Goal: Information Seeking & Learning: Compare options

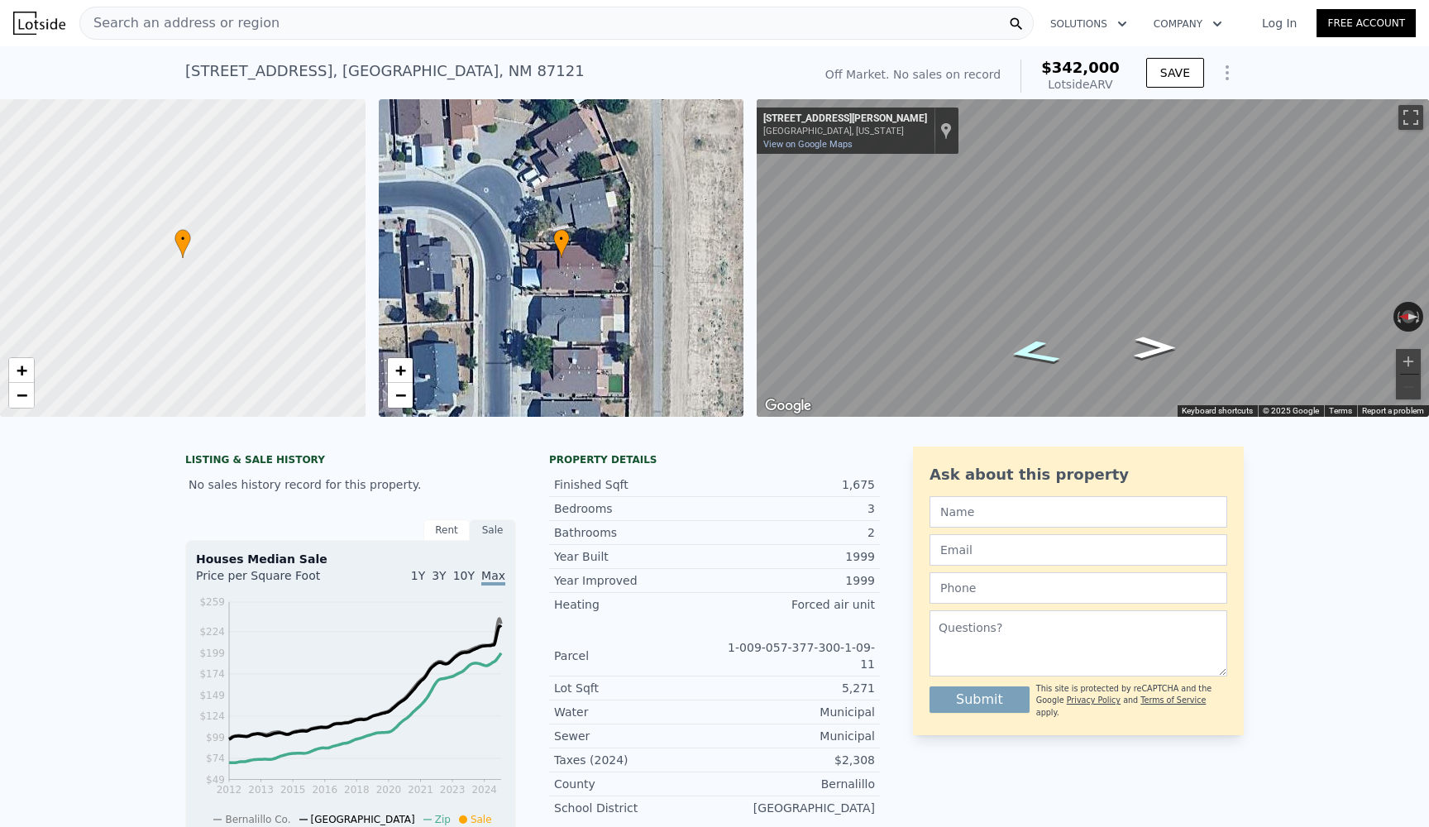
click at [1030, 352] on icon "Go North, Port Rd NW" at bounding box center [1033, 352] width 98 height 36
click at [1150, 352] on icon "Go South, Spinnaker Dr NW" at bounding box center [1152, 341] width 98 height 36
click at [1150, 352] on icon "Go South, Spinnaker Dr NW" at bounding box center [1155, 348] width 77 height 32
click at [1162, 342] on icon "Go South, Spinnaker Dr NW" at bounding box center [1155, 348] width 77 height 32
click at [1038, 347] on icon "Go North, Spinnaker Dr NW" at bounding box center [1031, 347] width 77 height 32
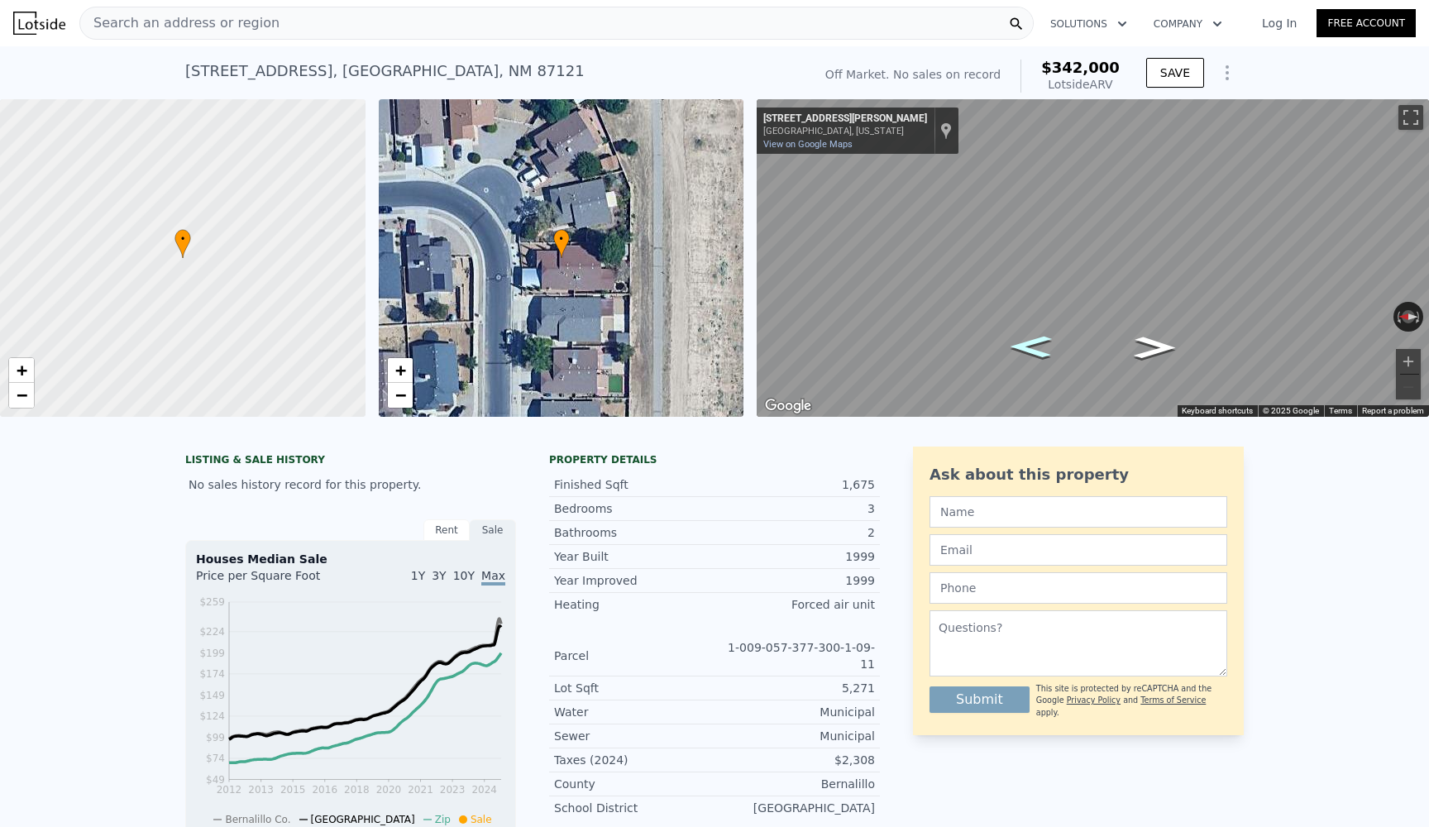
click at [1038, 347] on icon "Go North, Spinnaker Dr NW" at bounding box center [1031, 347] width 77 height 32
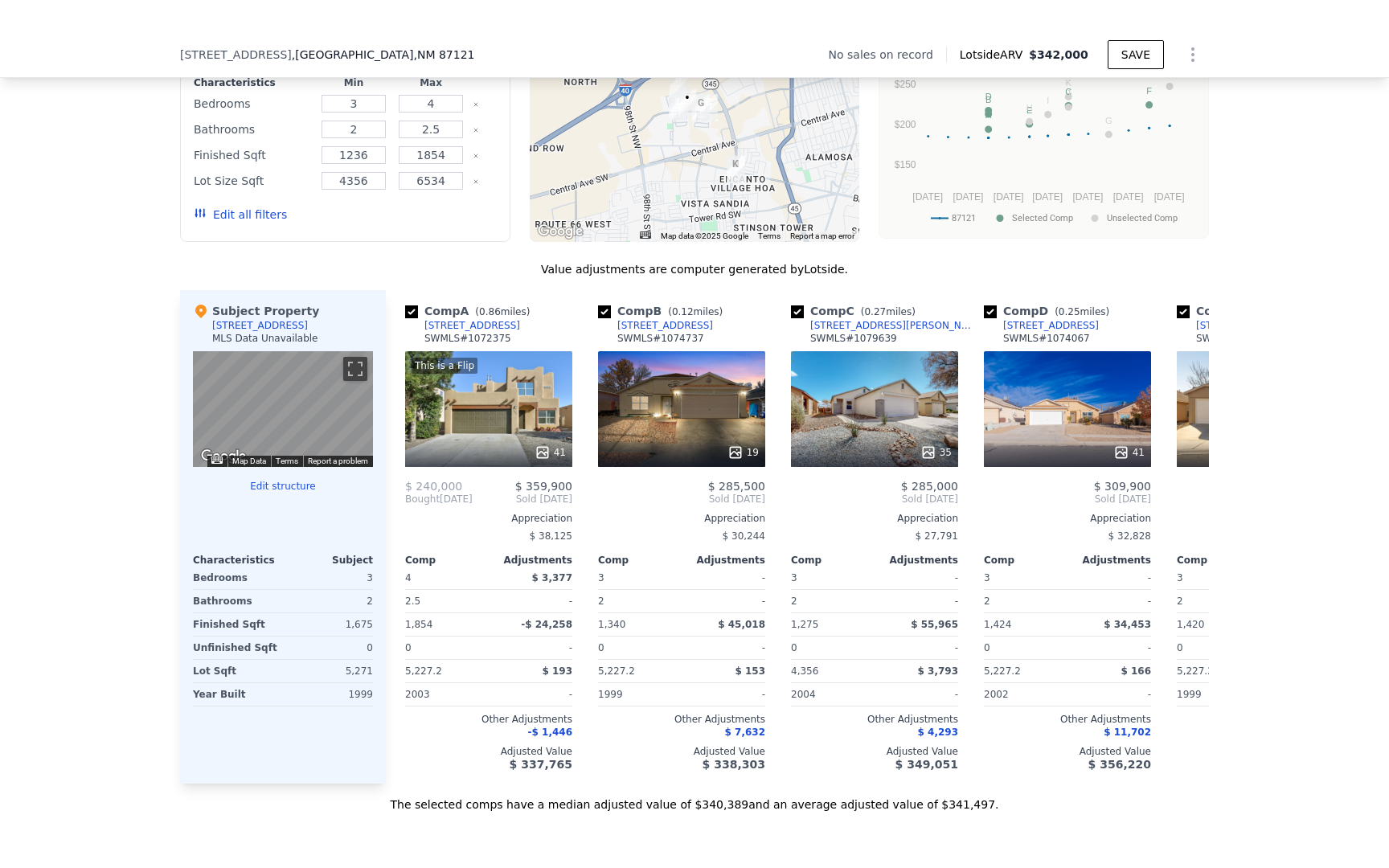
scroll to position [1351, 0]
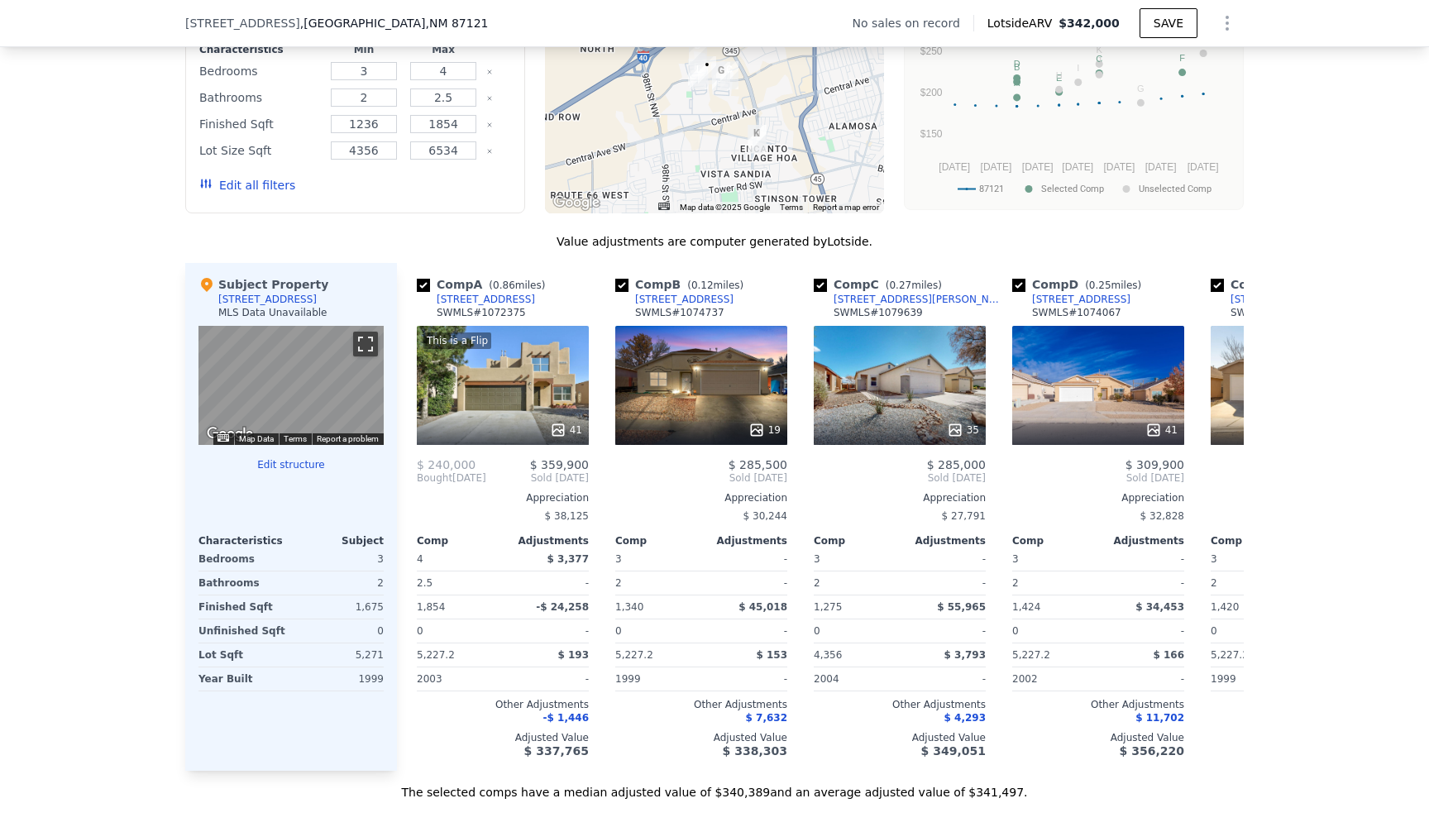
click at [362, 341] on button "Toggle fullscreen view" at bounding box center [365, 344] width 25 height 25
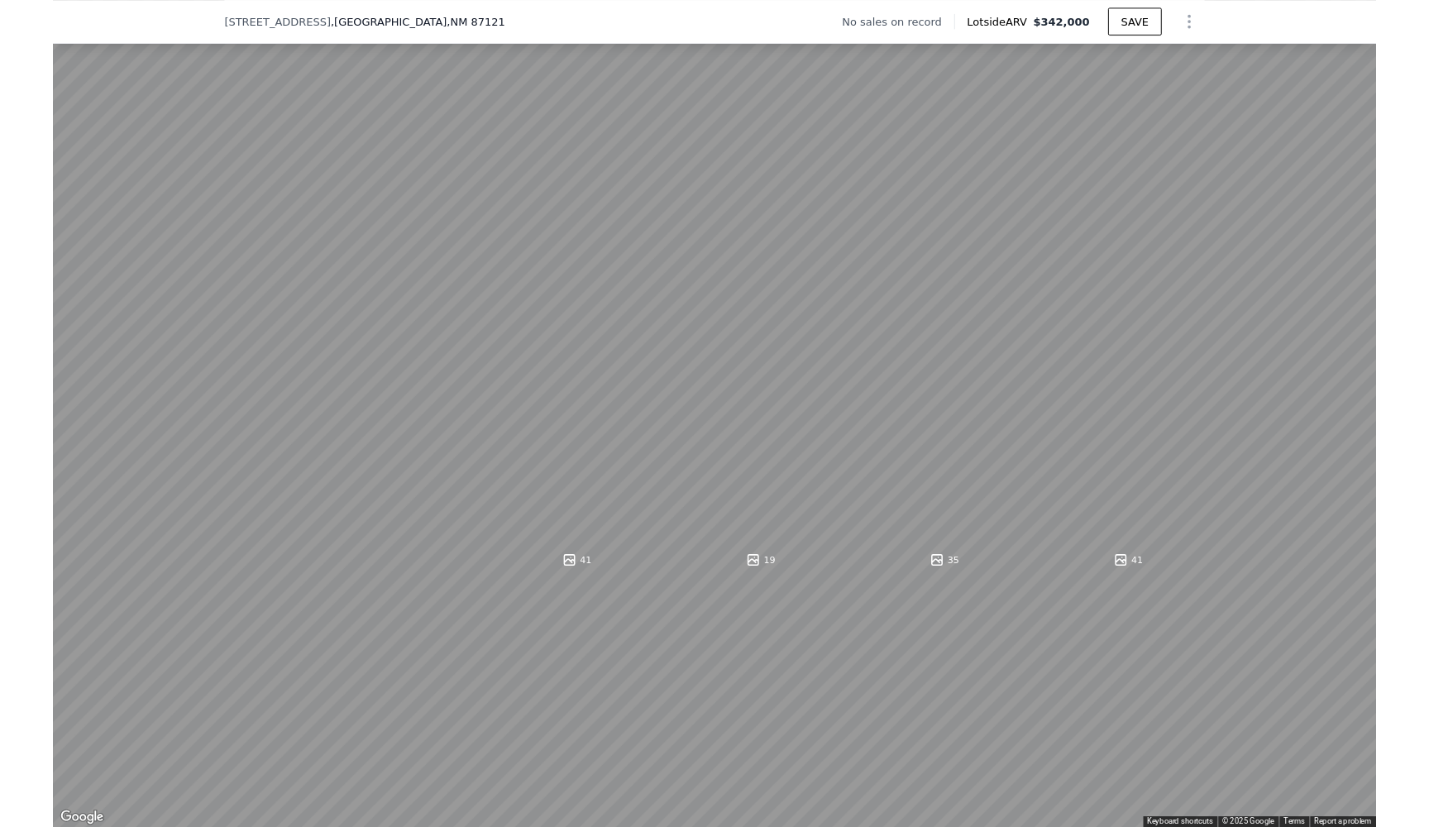
scroll to position [1051, 0]
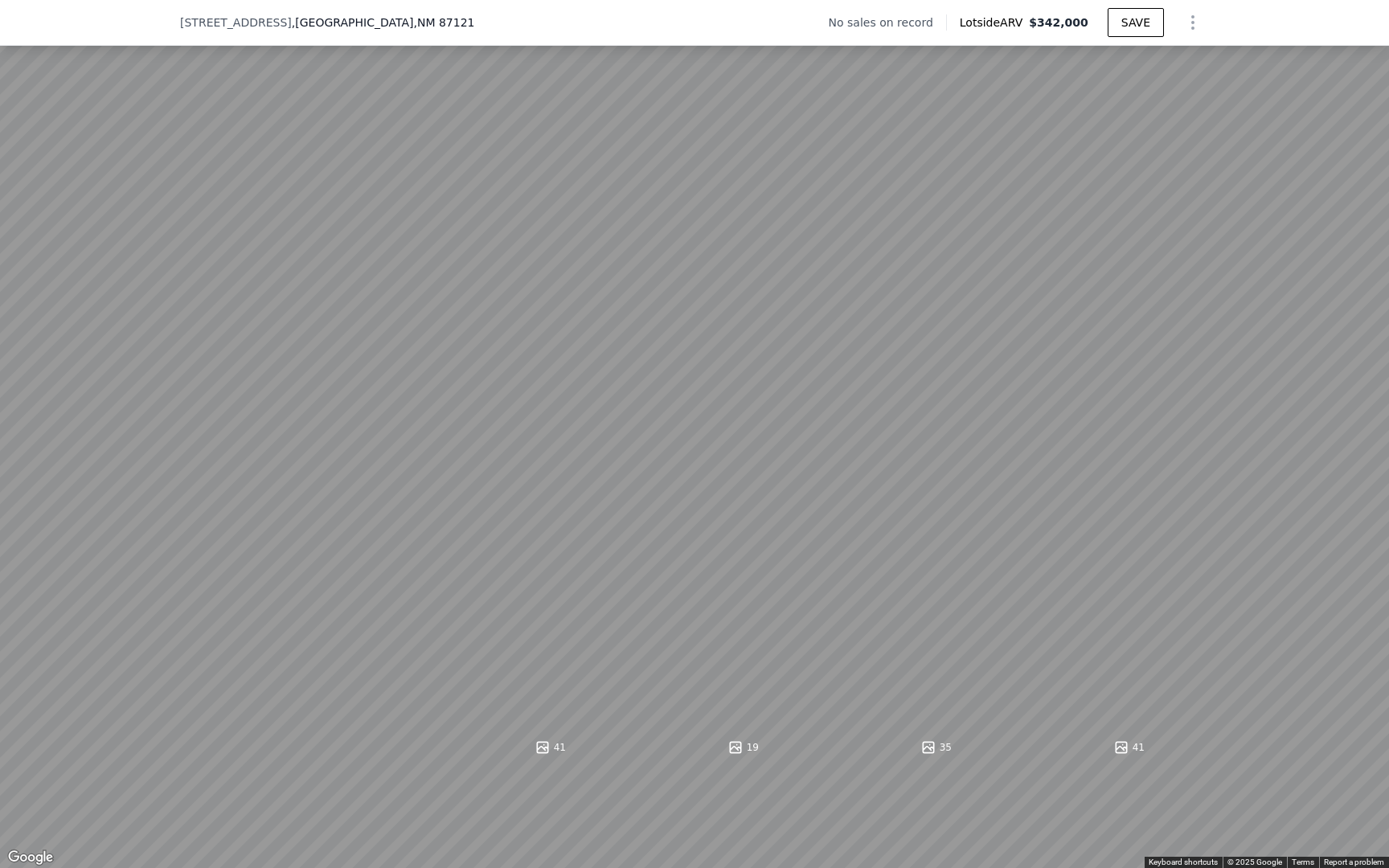
click at [1380, 21] on button "Toggle fullscreen view" at bounding box center [1372, 17] width 24 height 24
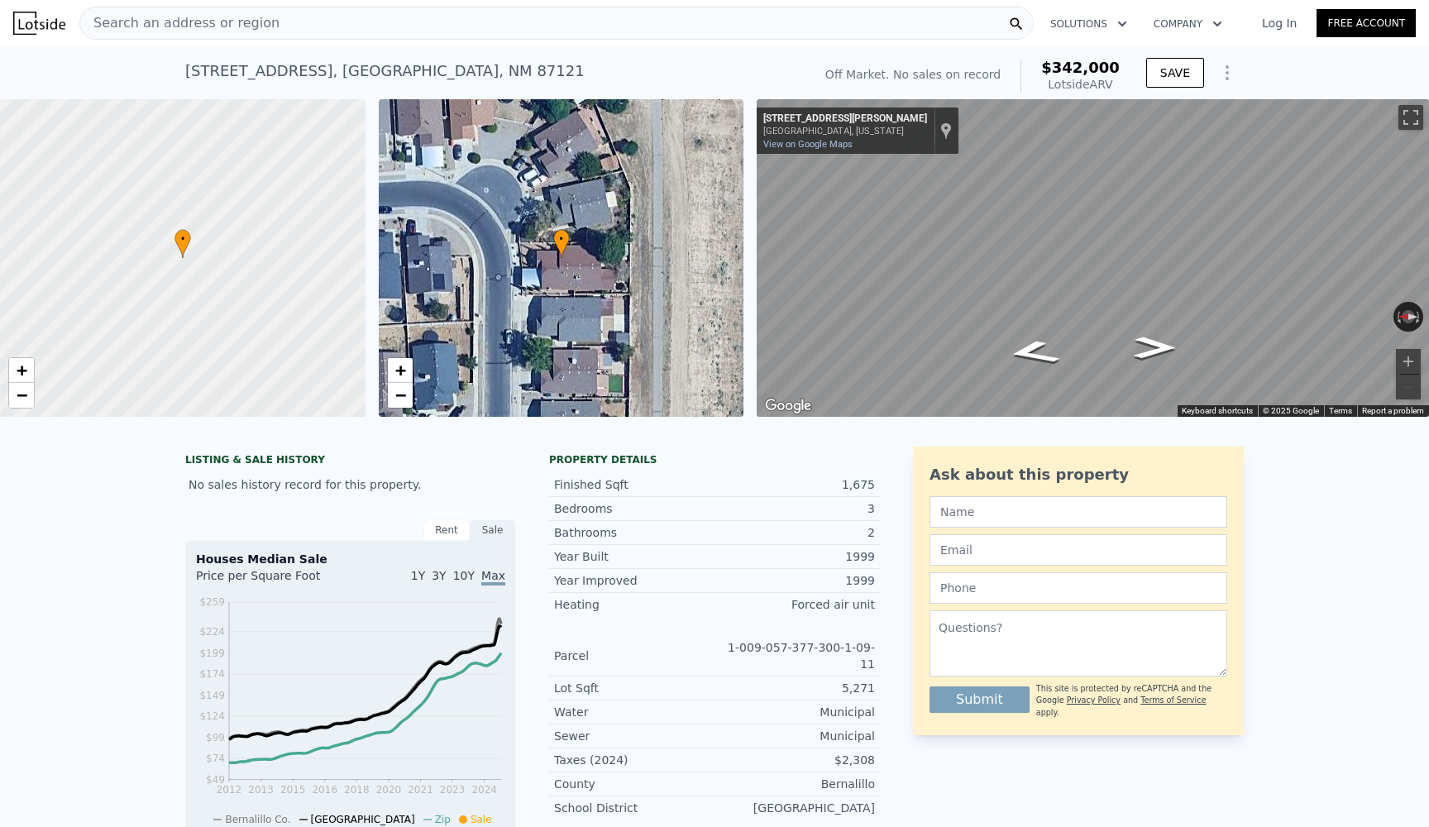
scroll to position [0, 0]
click at [1404, 122] on button "Toggle fullscreen view" at bounding box center [1411, 117] width 25 height 25
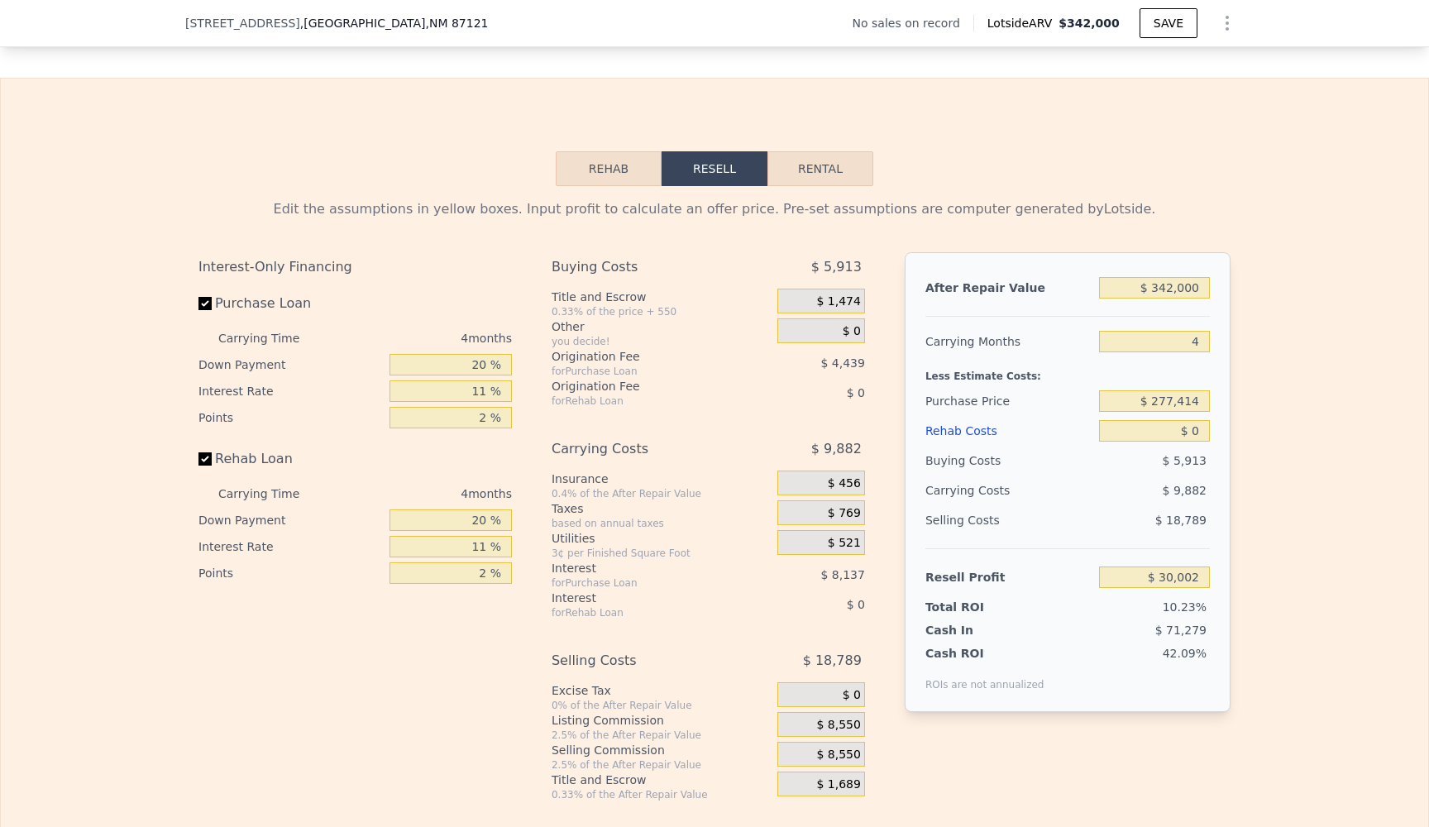
scroll to position [2204, 0]
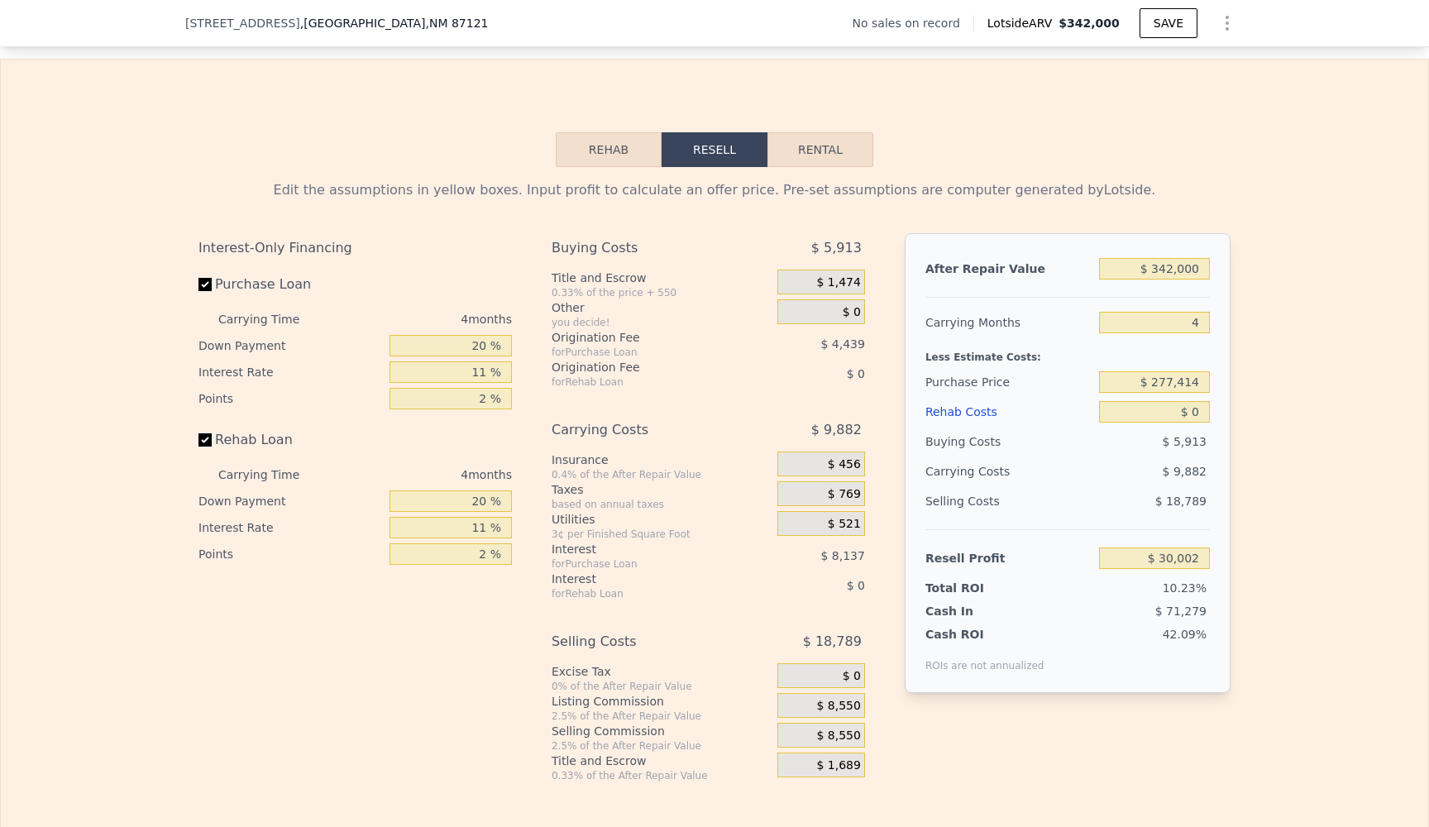
click at [625, 138] on button "Rehab" at bounding box center [609, 149] width 106 height 35
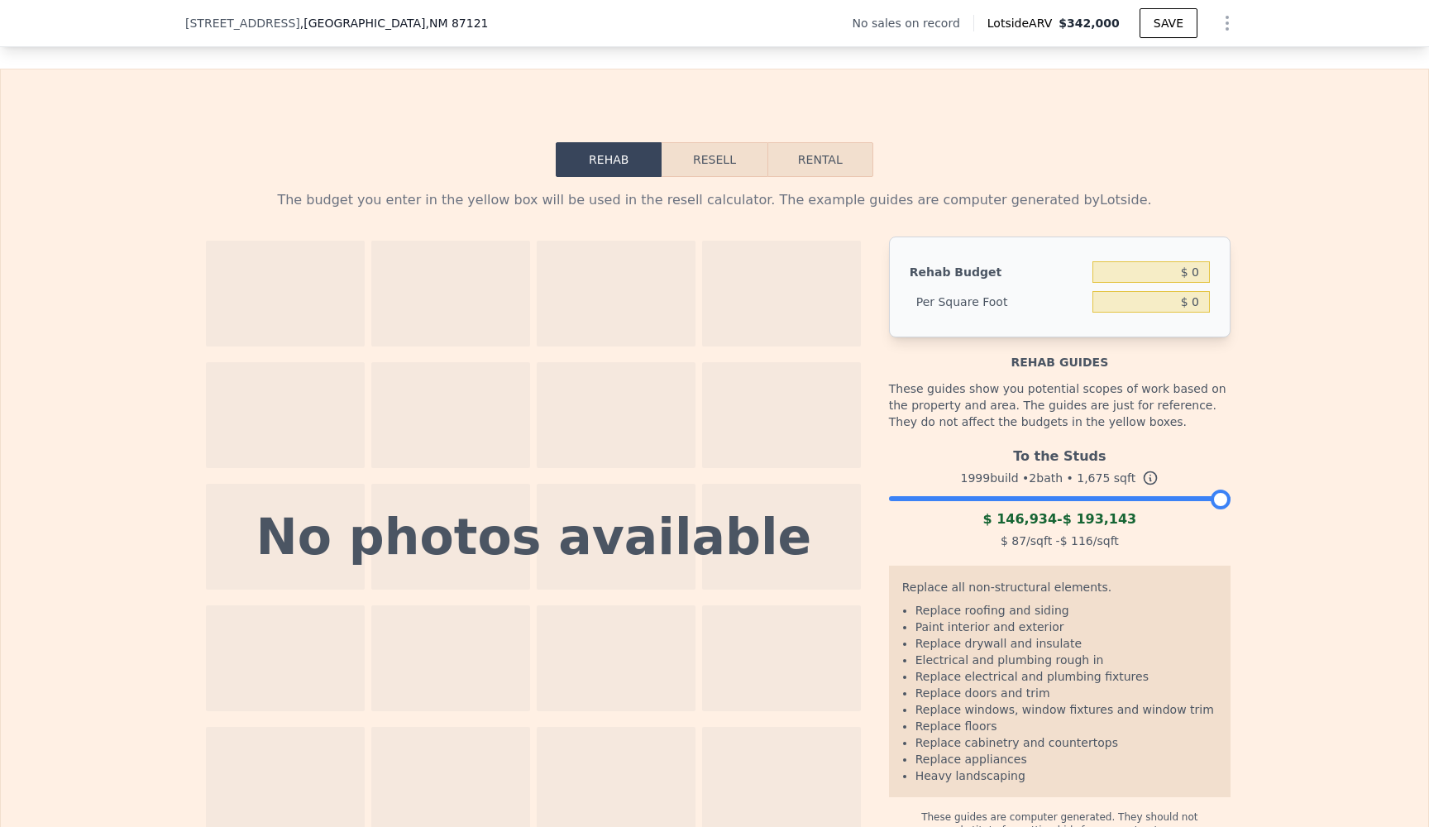
scroll to position [2175, 0]
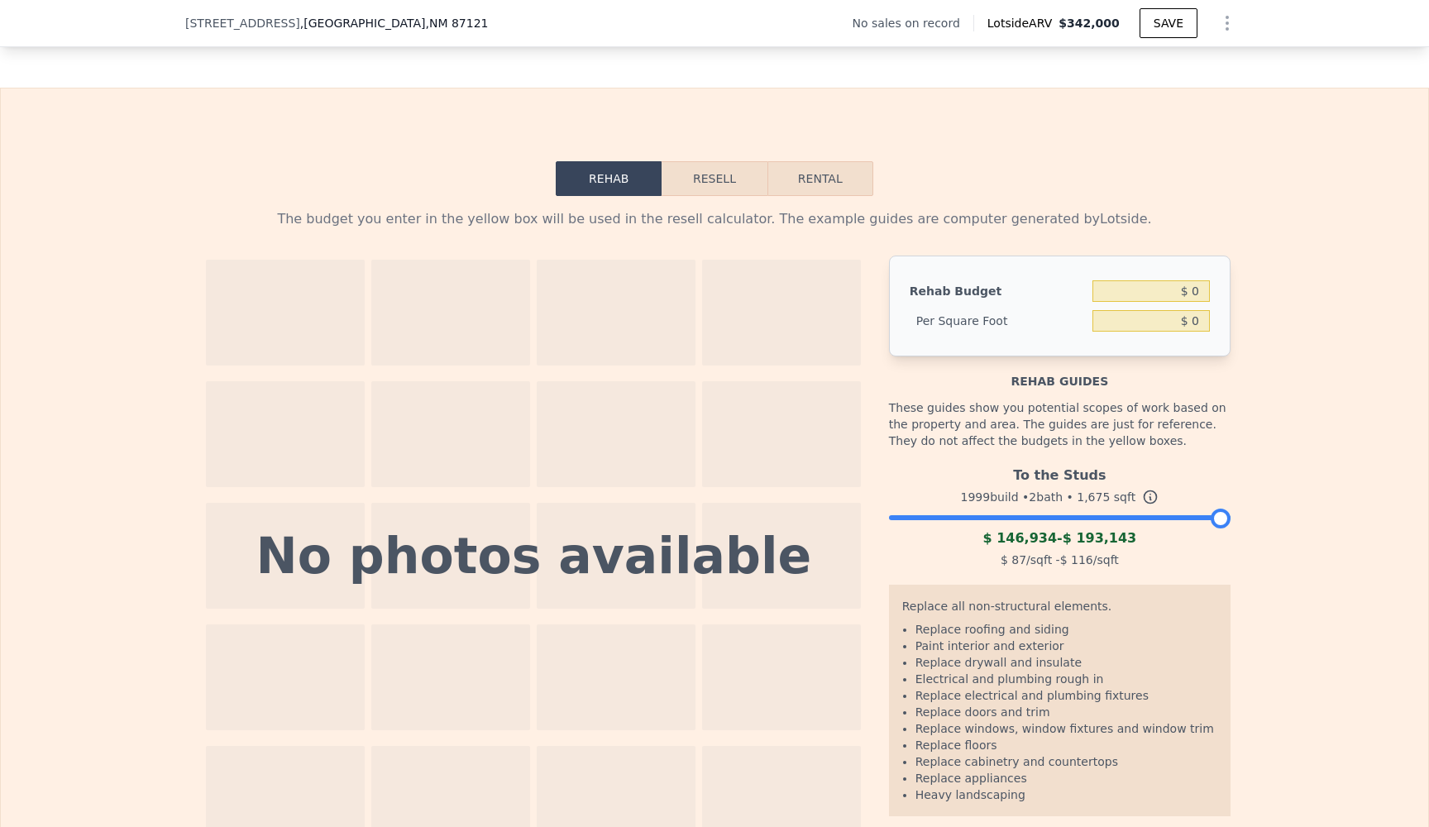
click at [793, 336] on div at bounding box center [781, 313] width 159 height 106
click at [725, 189] on button "Resell" at bounding box center [714, 178] width 105 height 35
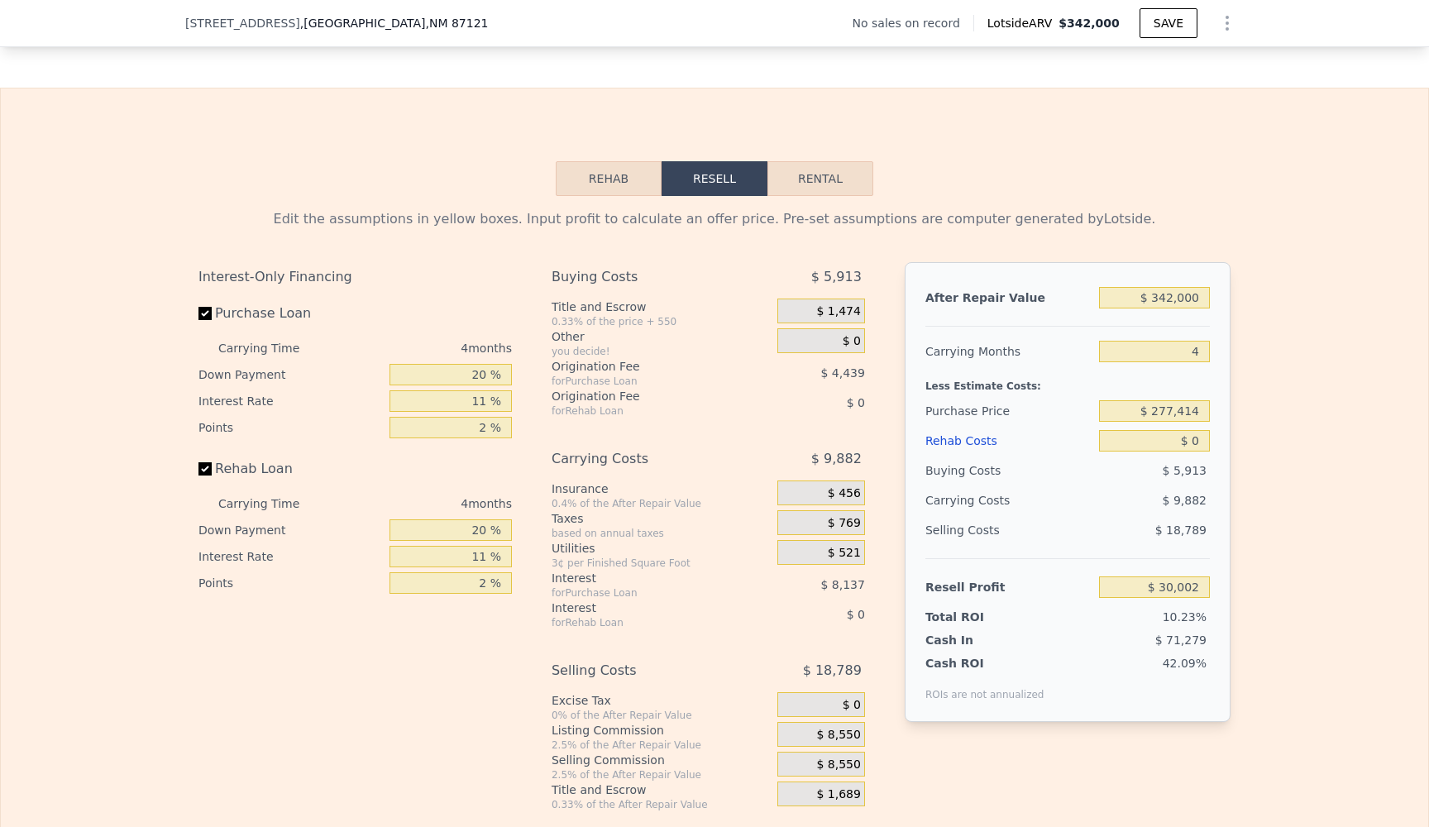
click at [810, 195] on button "Rental" at bounding box center [821, 178] width 106 height 35
select select "30"
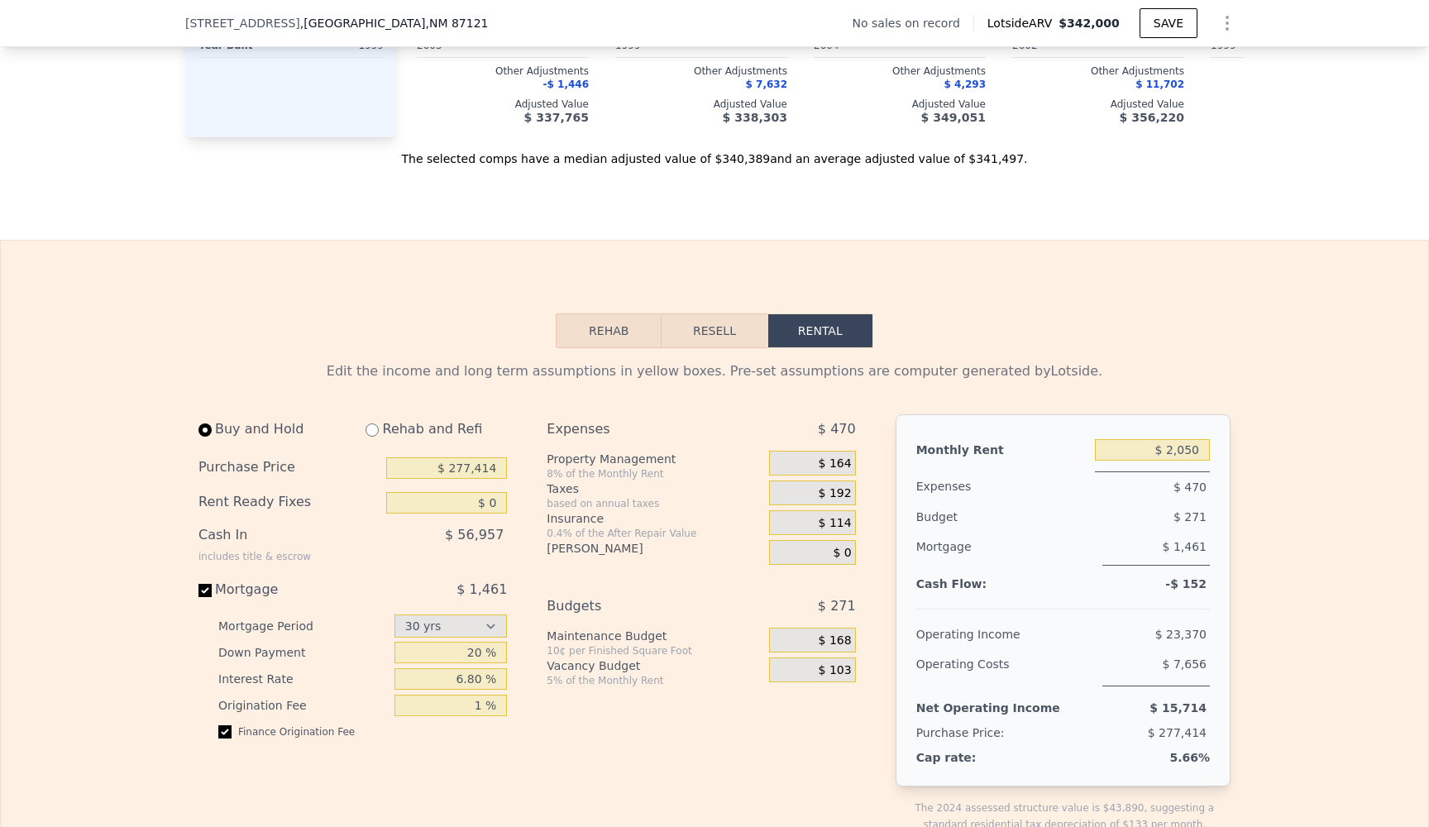
scroll to position [2022, 0]
click at [728, 328] on button "Resell" at bounding box center [714, 332] width 105 height 35
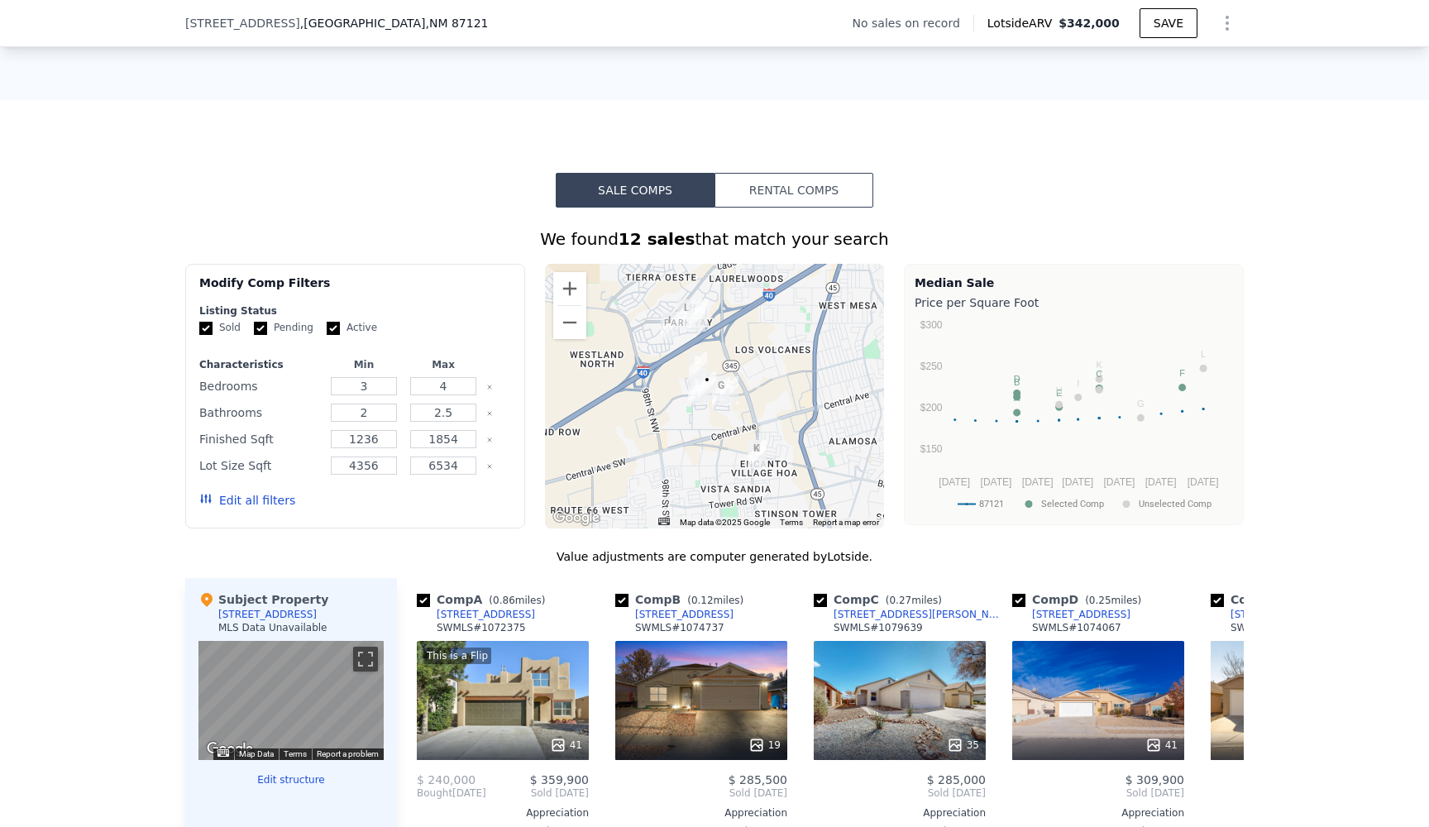
scroll to position [1055, 0]
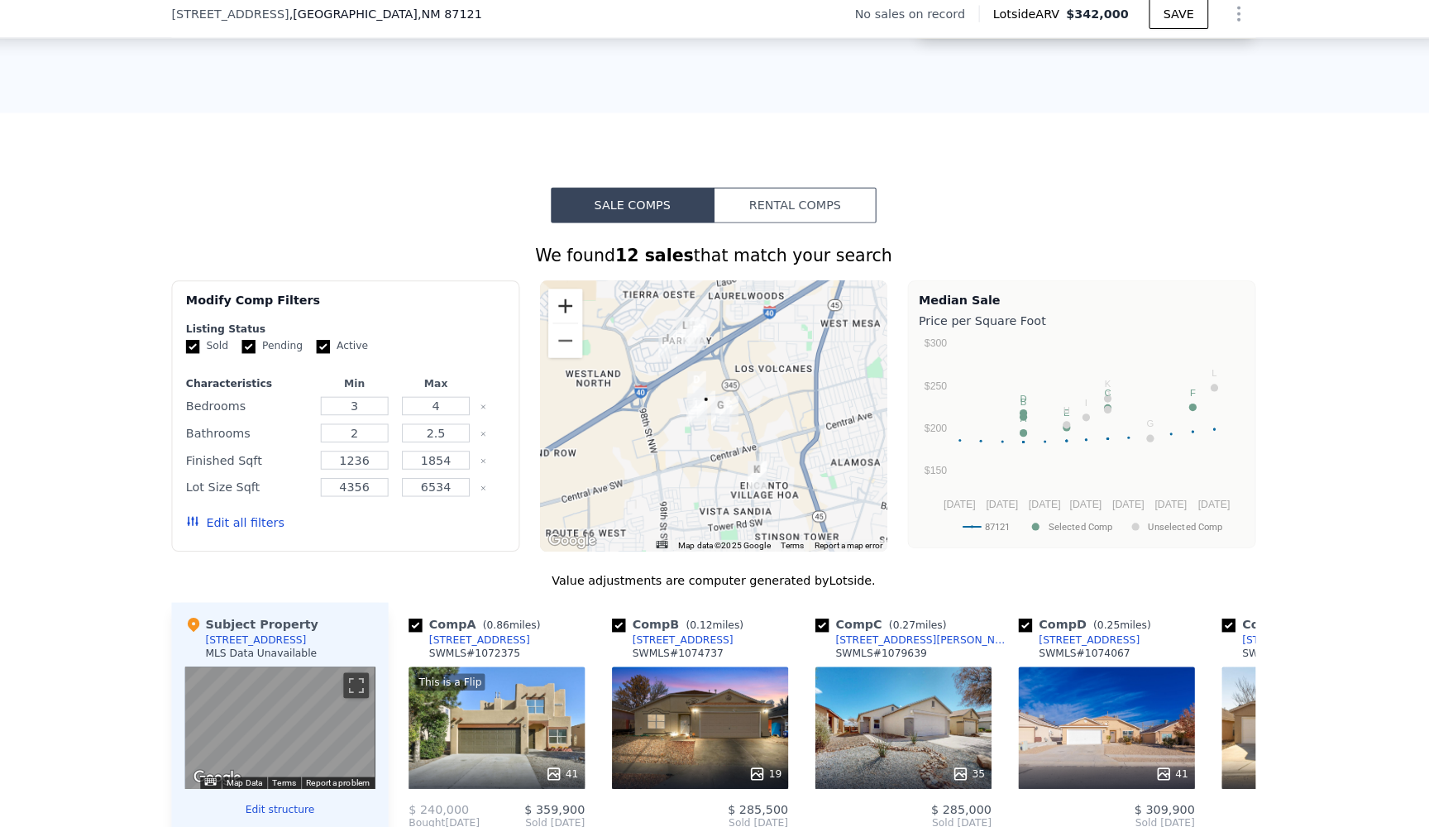
click at [553, 295] on button "Zoom in" at bounding box center [569, 308] width 33 height 33
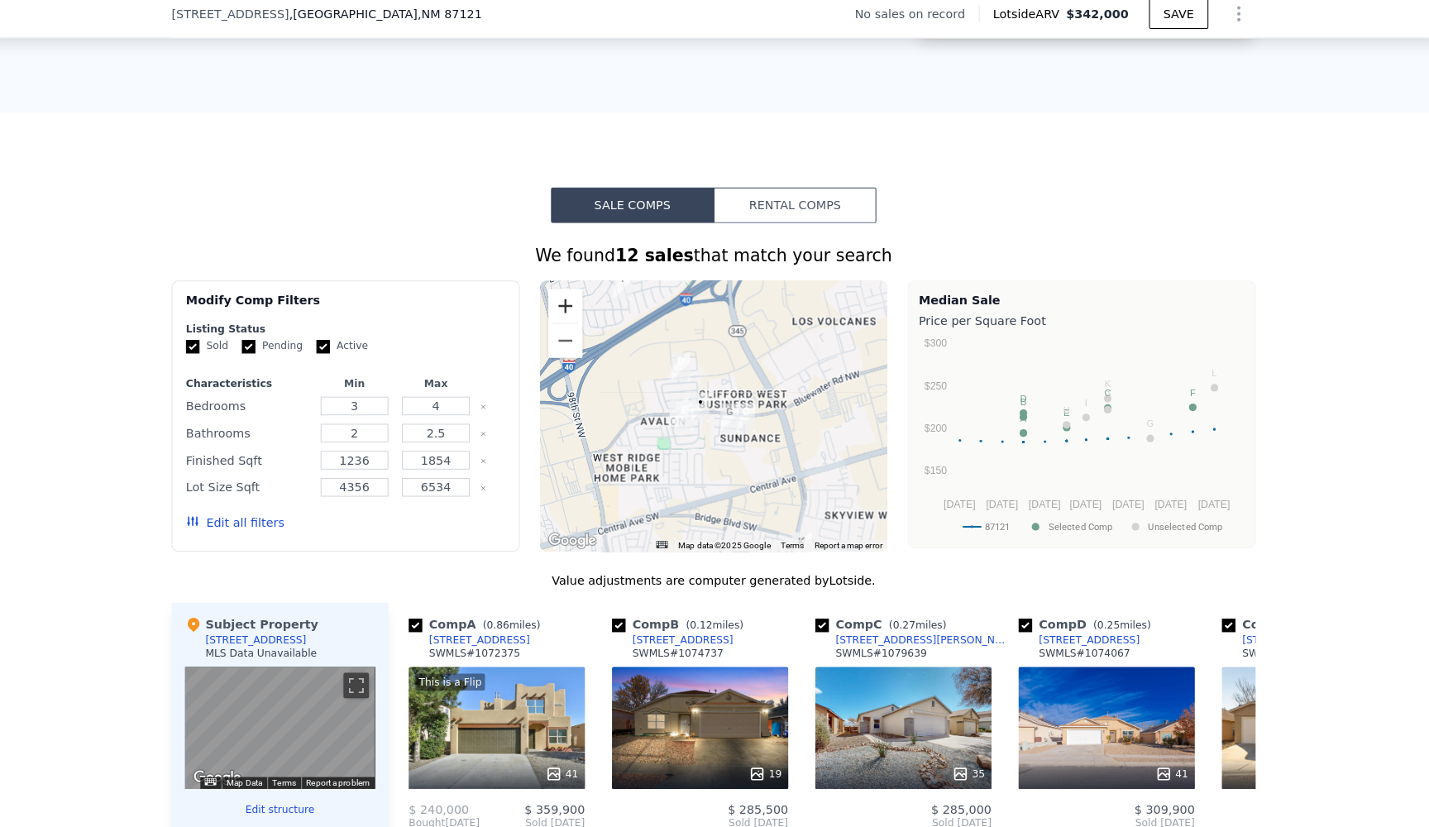
click at [553, 295] on button "Zoom in" at bounding box center [569, 308] width 33 height 33
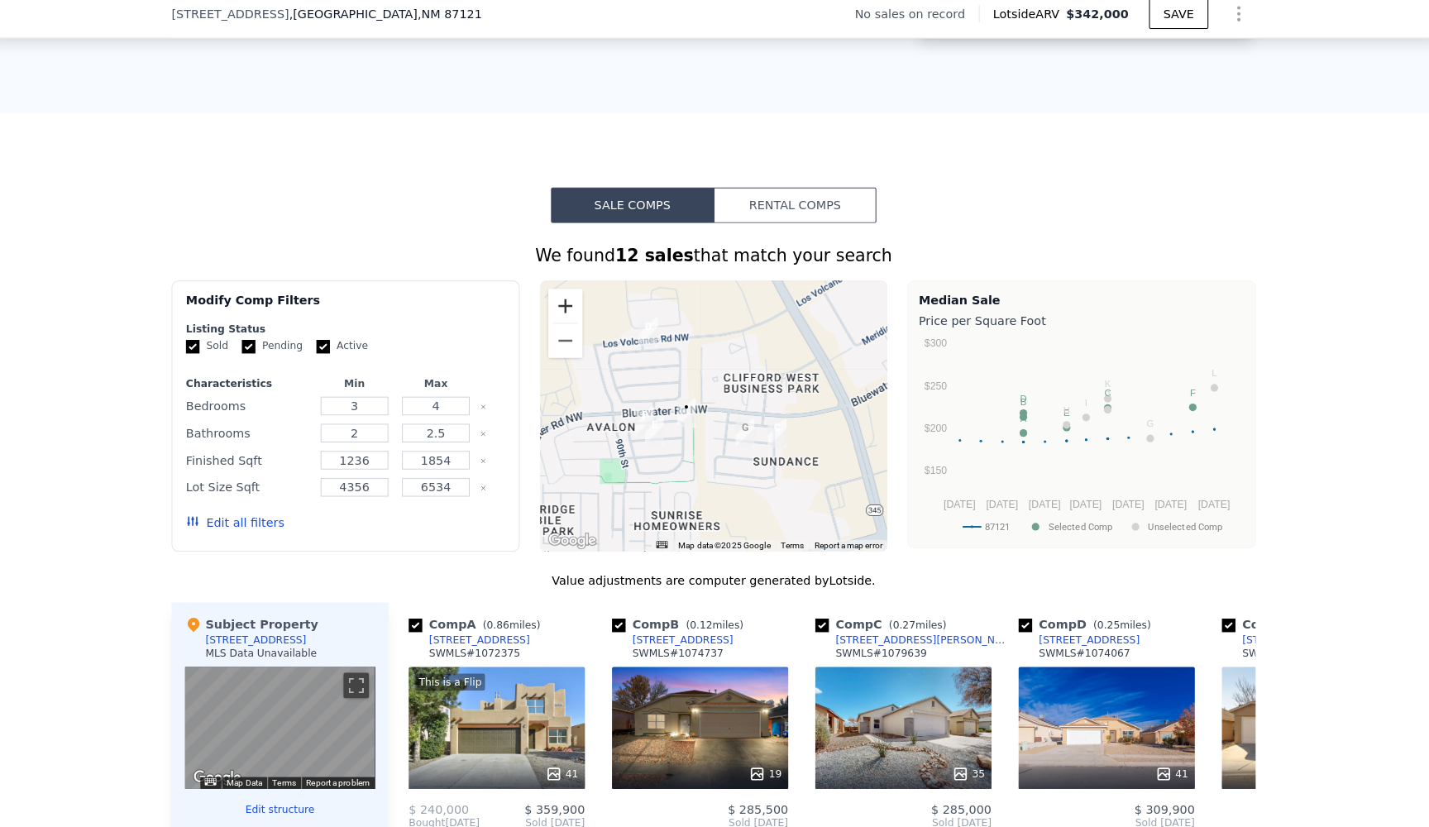
click at [553, 295] on button "Zoom in" at bounding box center [569, 308] width 33 height 33
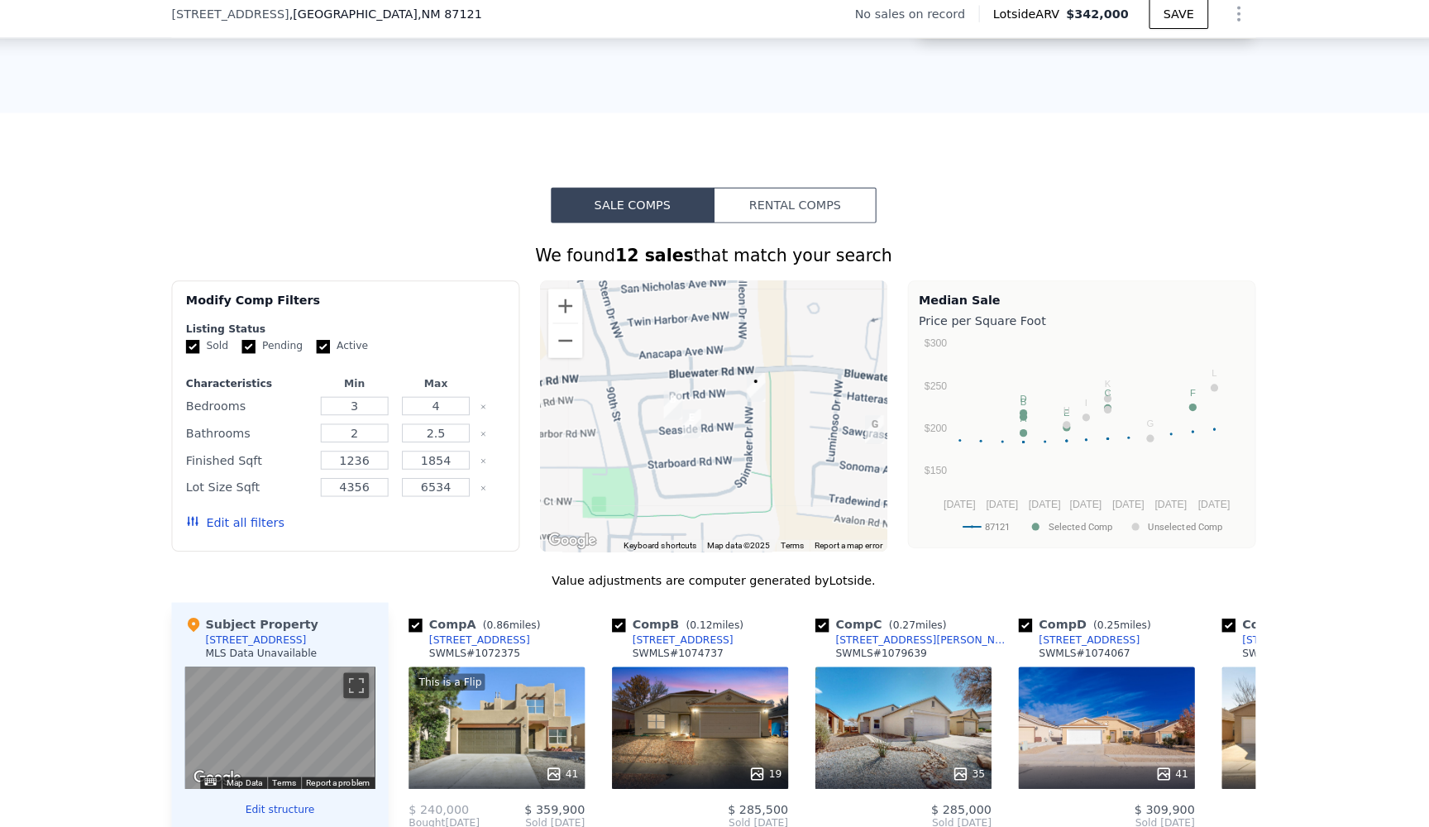
drag, startPoint x: 615, startPoint y: 436, endPoint x: 711, endPoint y: 403, distance: 101.5
click at [711, 403] on div at bounding box center [715, 416] width 340 height 265
click at [684, 415] on img "9100 Seaside Rd NW" at bounding box center [693, 423] width 18 height 28
click at [684, 409] on img "9100 Seaside Rd NW" at bounding box center [693, 423] width 18 height 28
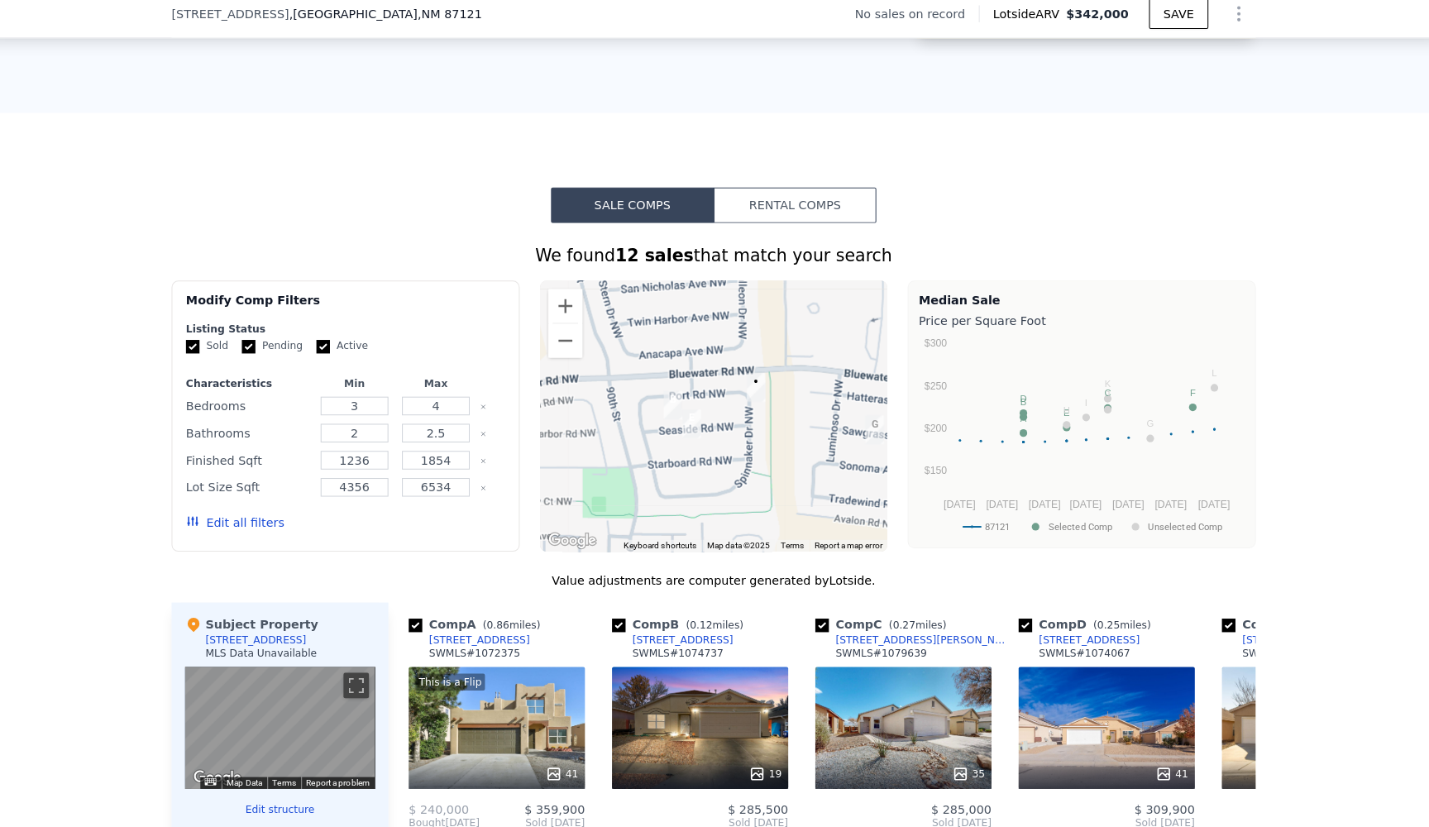
click at [684, 409] on img "9100 Seaside Rd NW" at bounding box center [693, 423] width 18 height 28
click at [666, 392] on img "9115 Seaside Rd NW" at bounding box center [675, 405] width 18 height 28
click at [705, 323] on div at bounding box center [715, 416] width 340 height 265
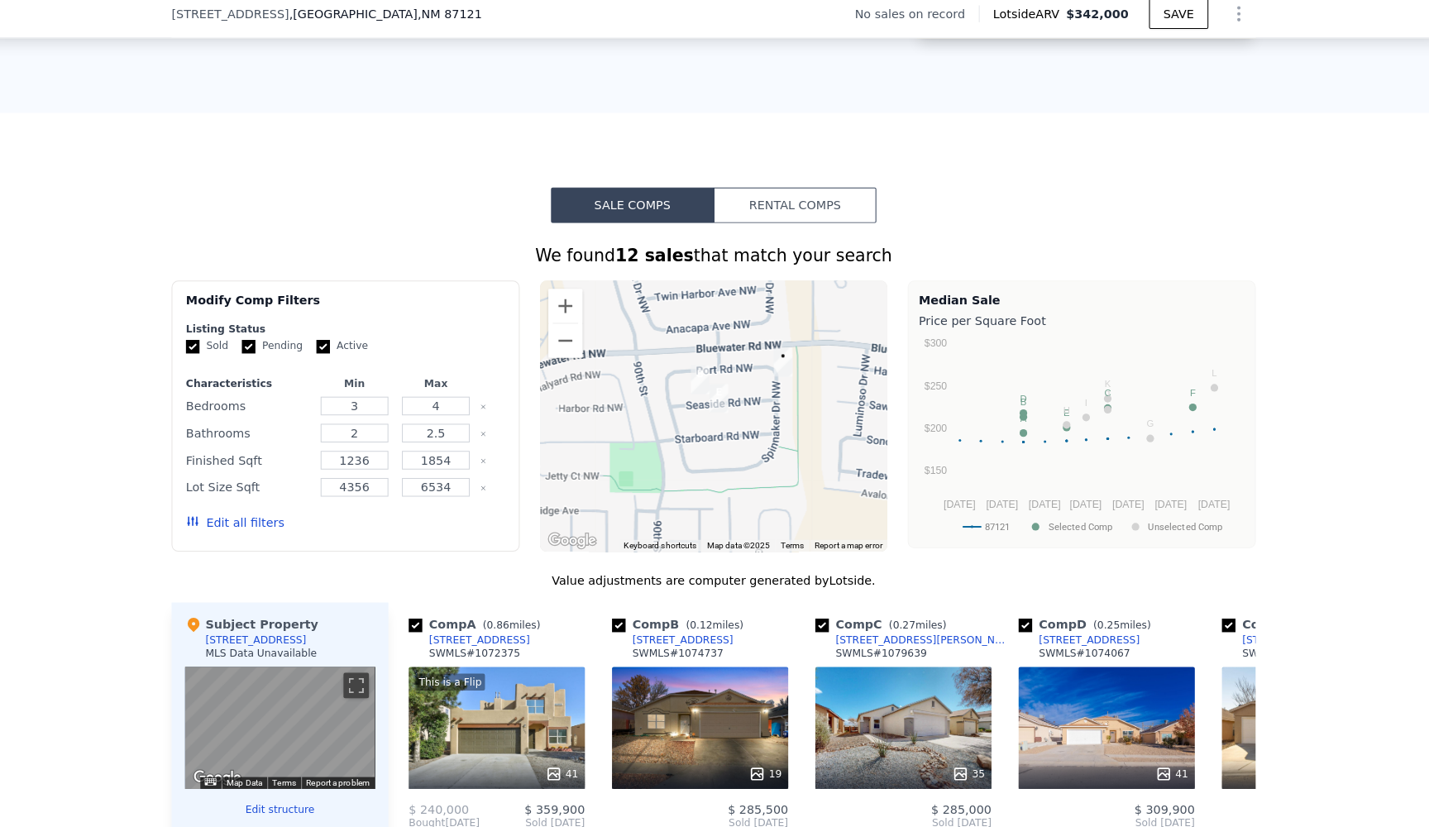
drag, startPoint x: 732, startPoint y: 423, endPoint x: 761, endPoint y: 397, distance: 38.7
click at [761, 397] on div at bounding box center [715, 416] width 340 height 265
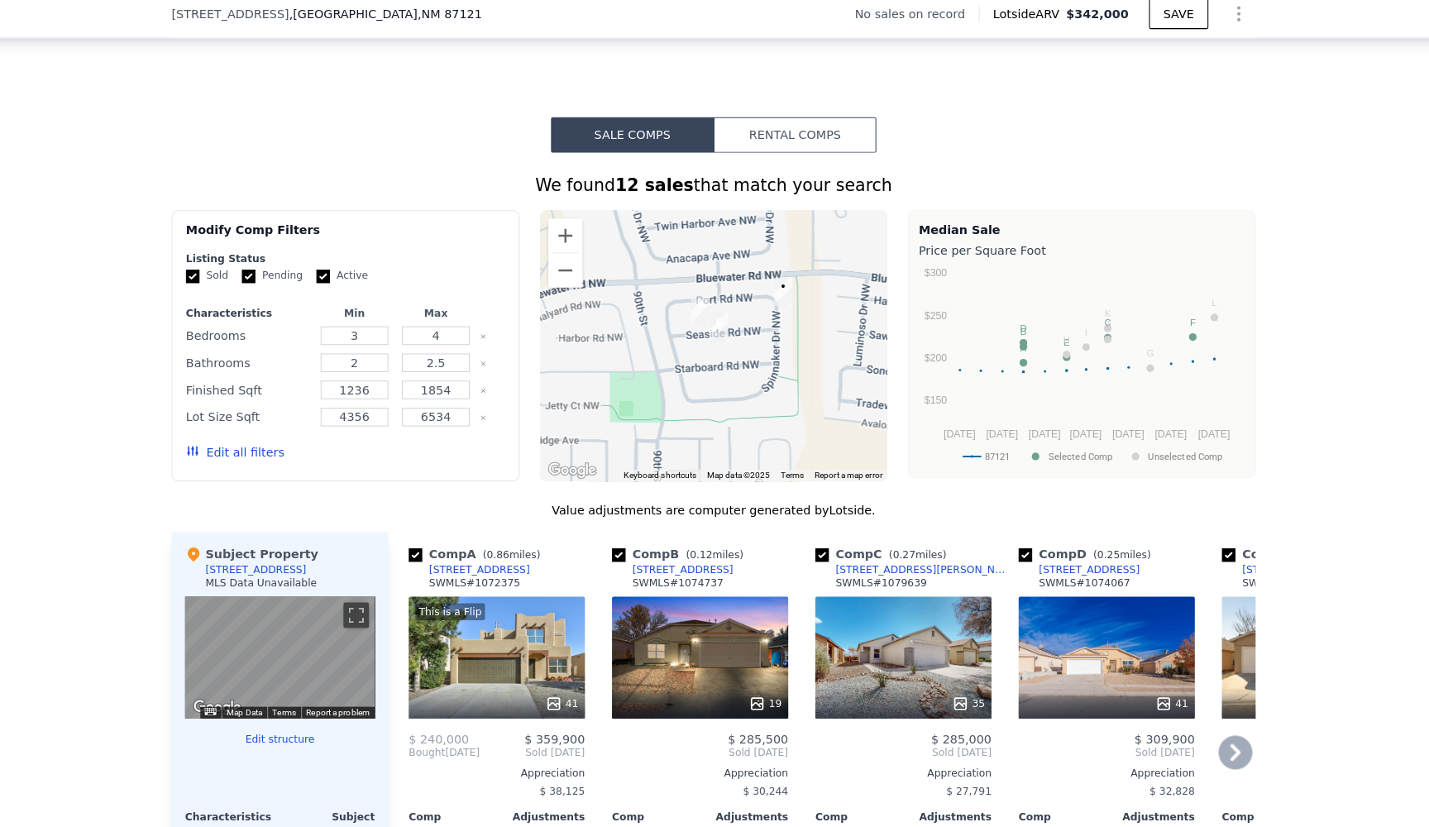
scroll to position [1137, 0]
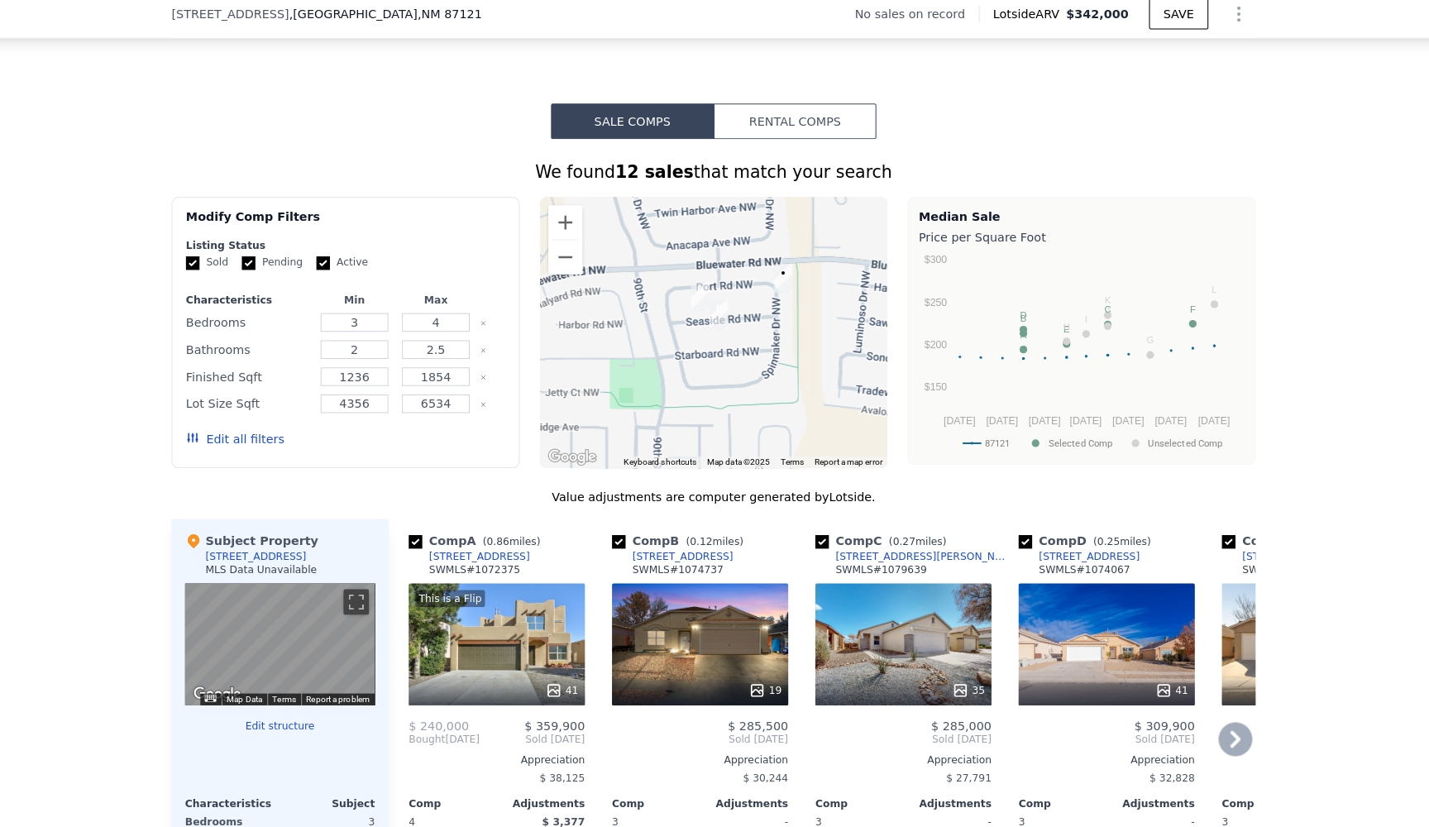
click at [697, 618] on div "19" at bounding box center [701, 638] width 172 height 119
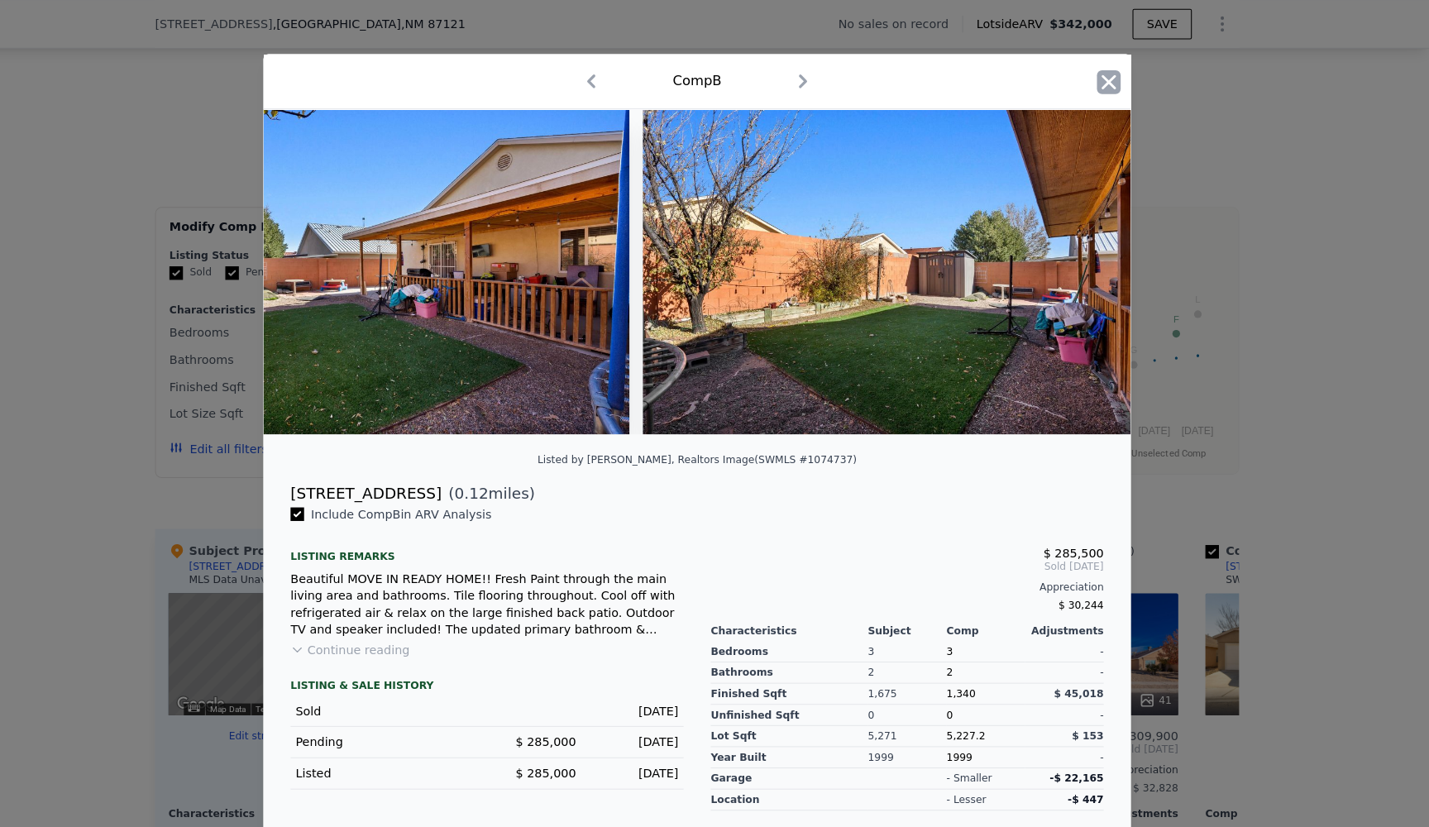
click at [1105, 76] on icon "button" at bounding box center [1116, 80] width 23 height 23
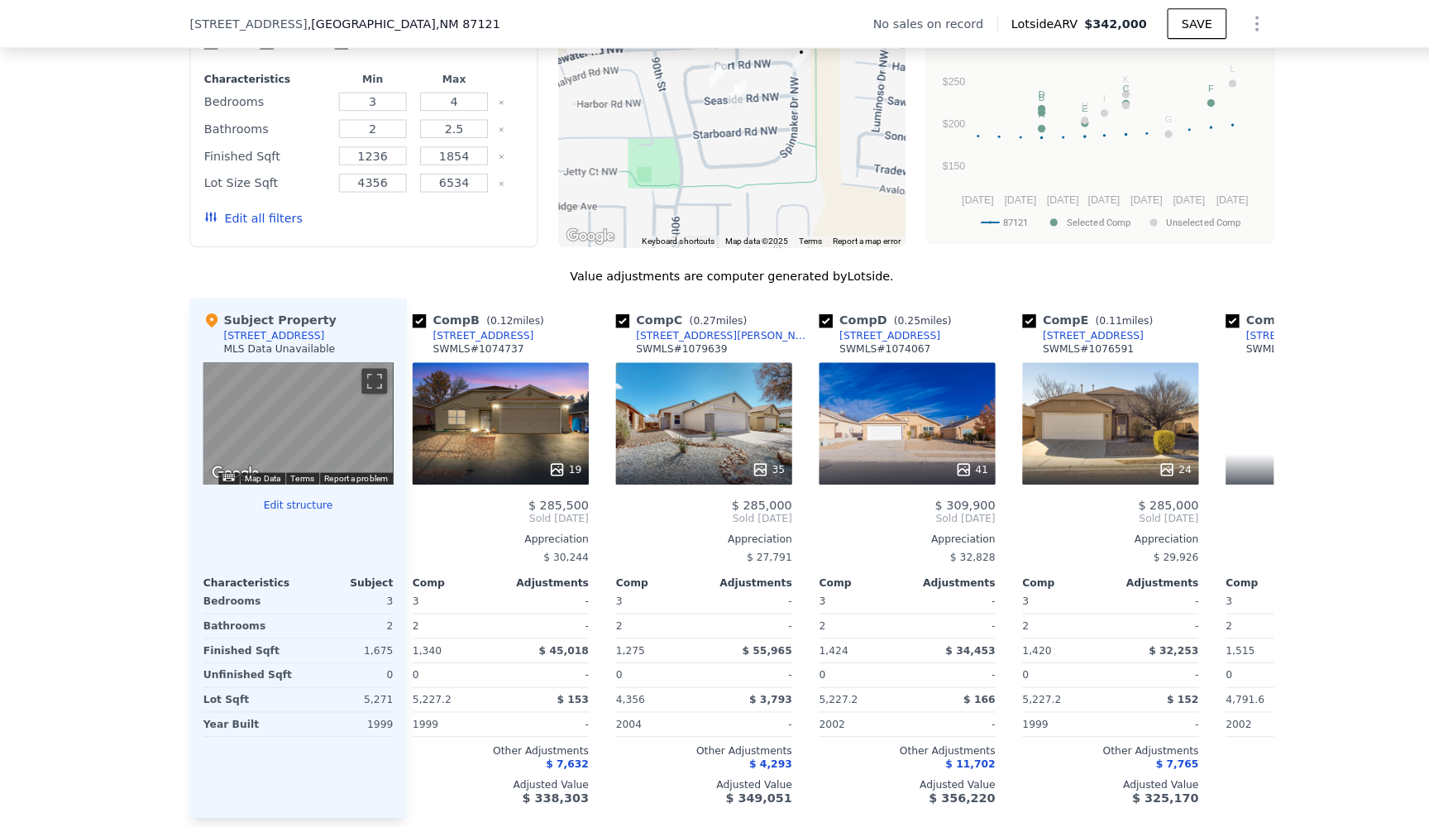
scroll to position [0, 217]
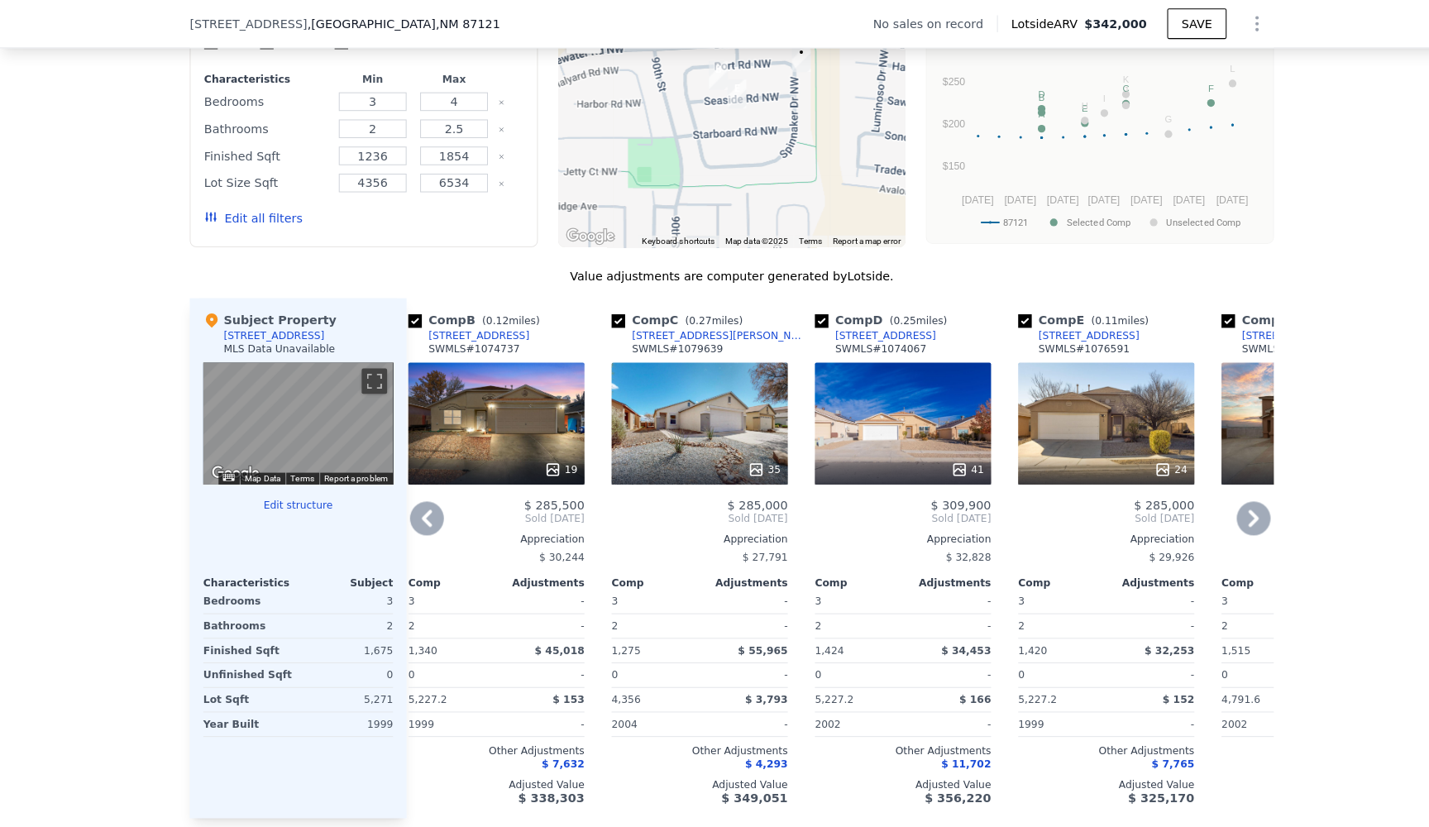
click at [1048, 415] on div "24" at bounding box center [1080, 413] width 172 height 119
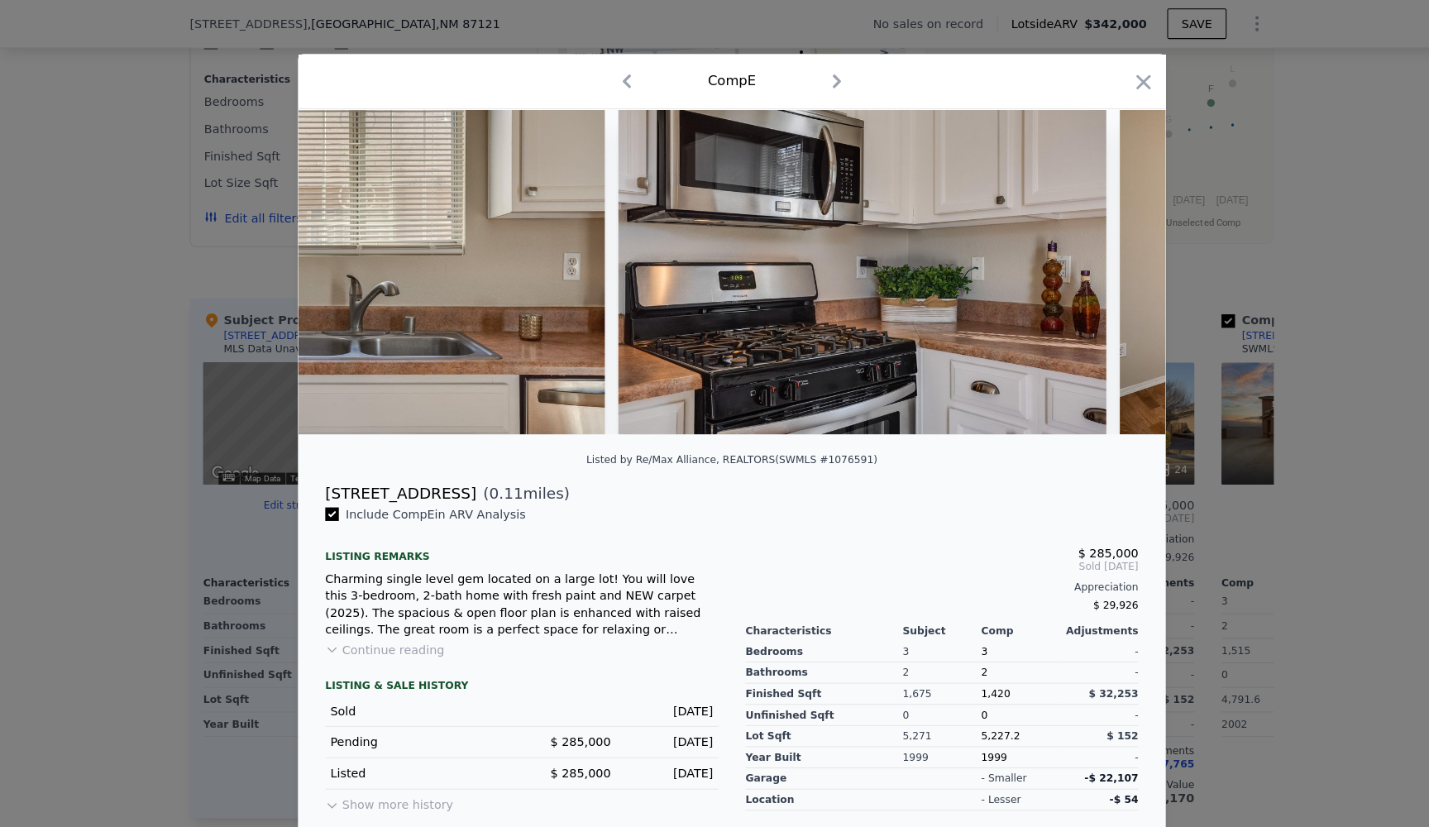
scroll to position [0, 4612]
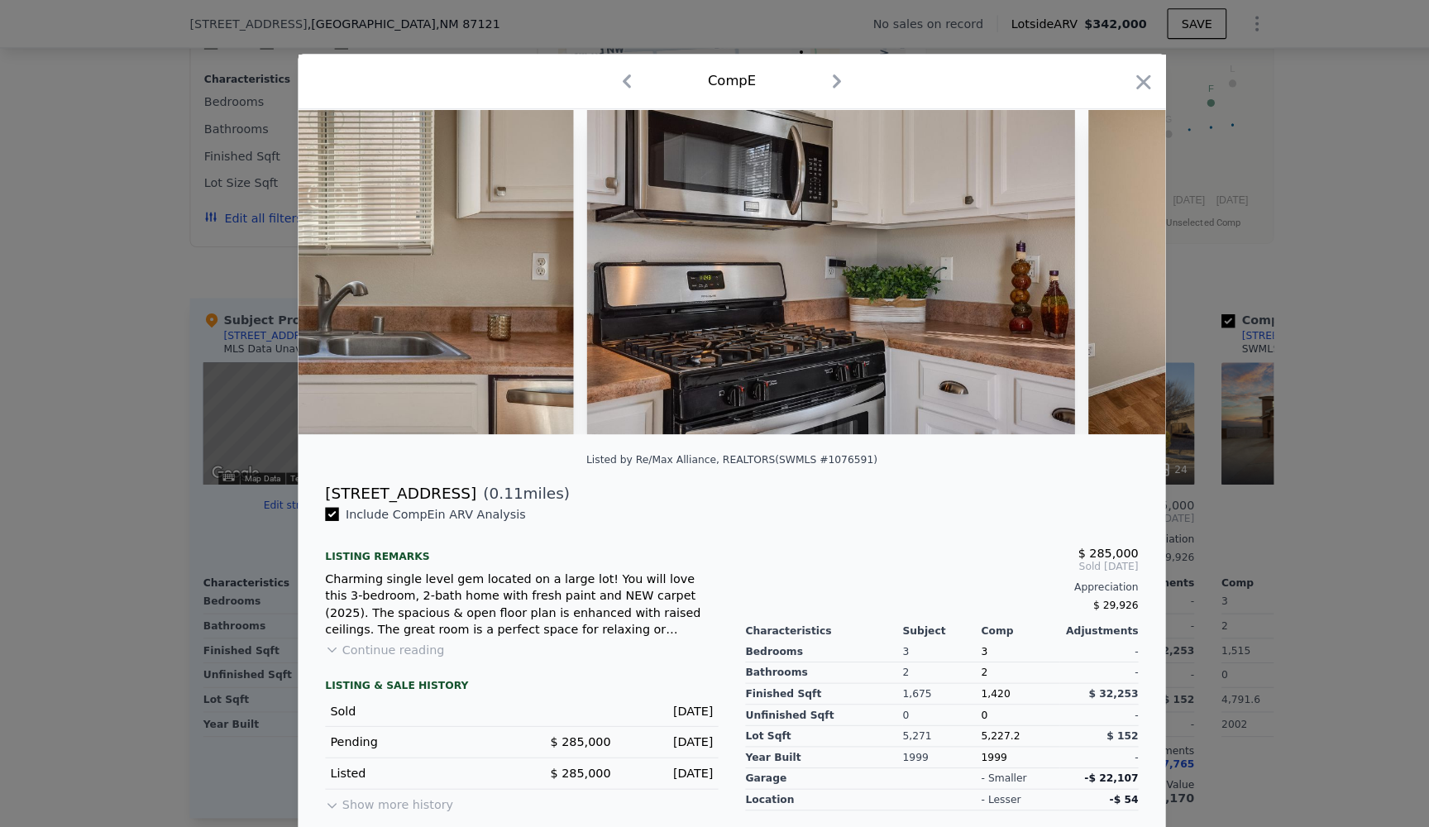
click at [1102, 84] on div "Comp E" at bounding box center [714, 79] width 821 height 26
click at [1107, 84] on icon "button" at bounding box center [1116, 80] width 23 height 23
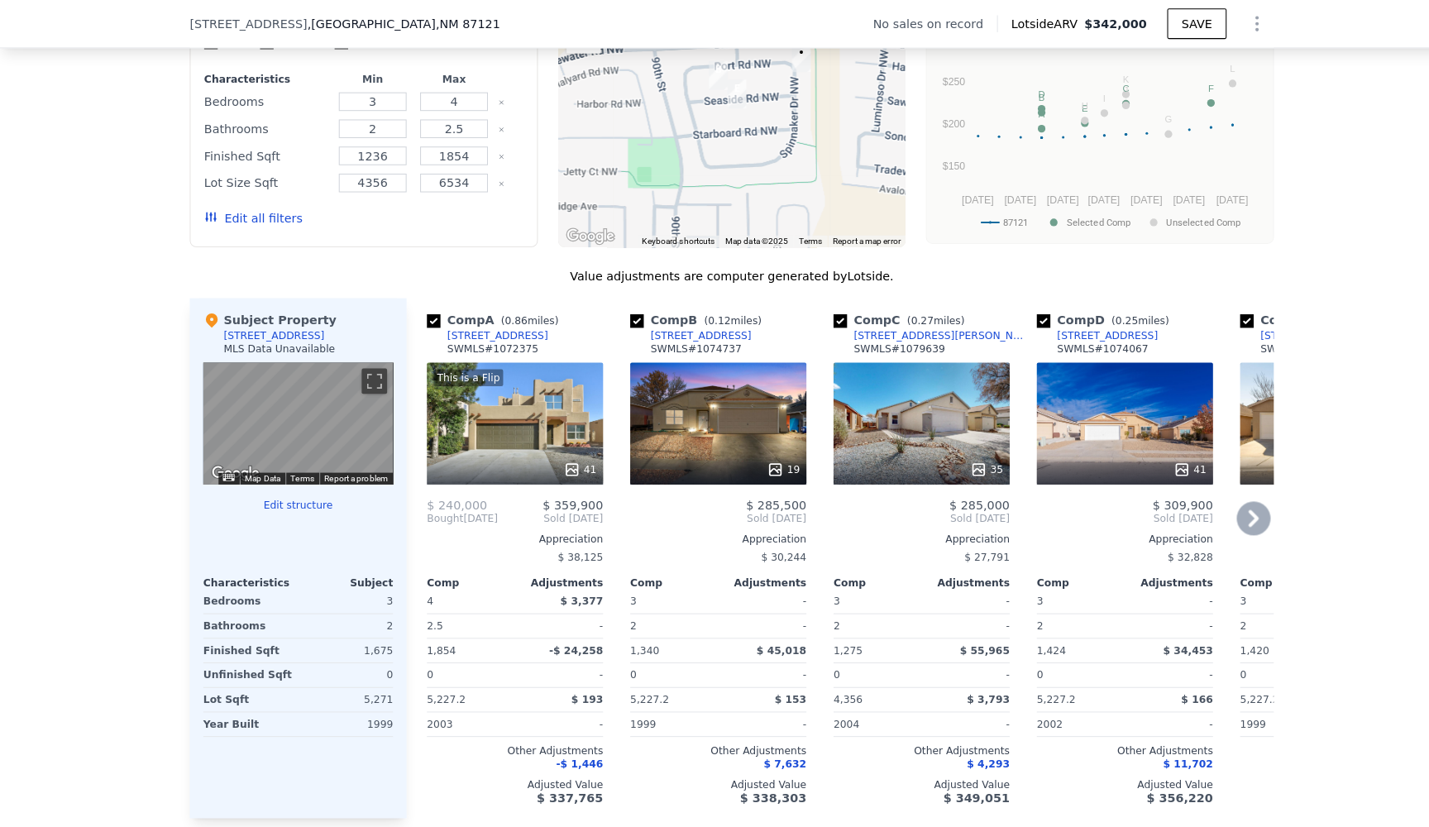
click at [517, 414] on div "This is a Flip 41" at bounding box center [503, 413] width 172 height 119
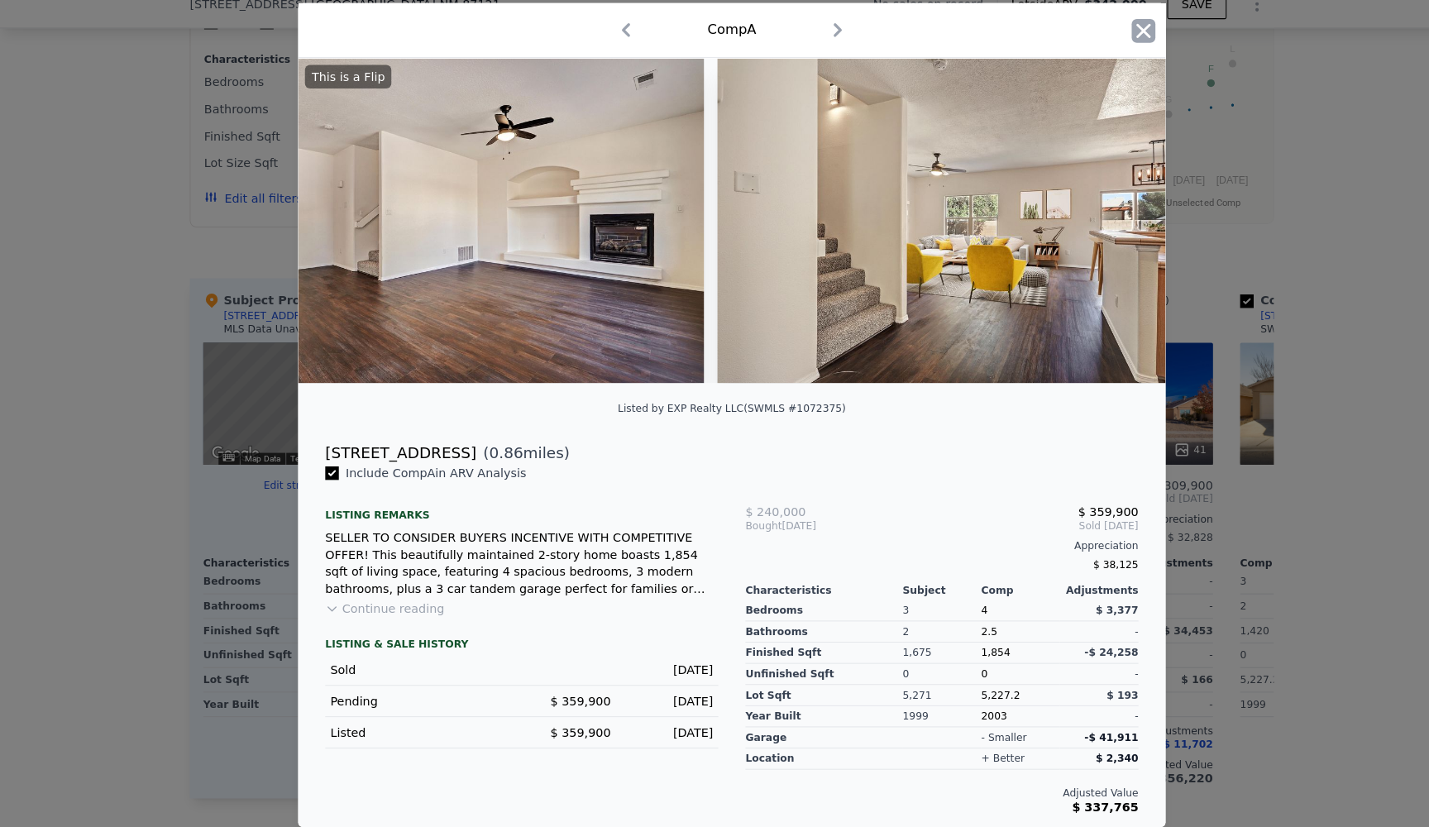
click at [1120, 42] on icon "button" at bounding box center [1117, 49] width 14 height 14
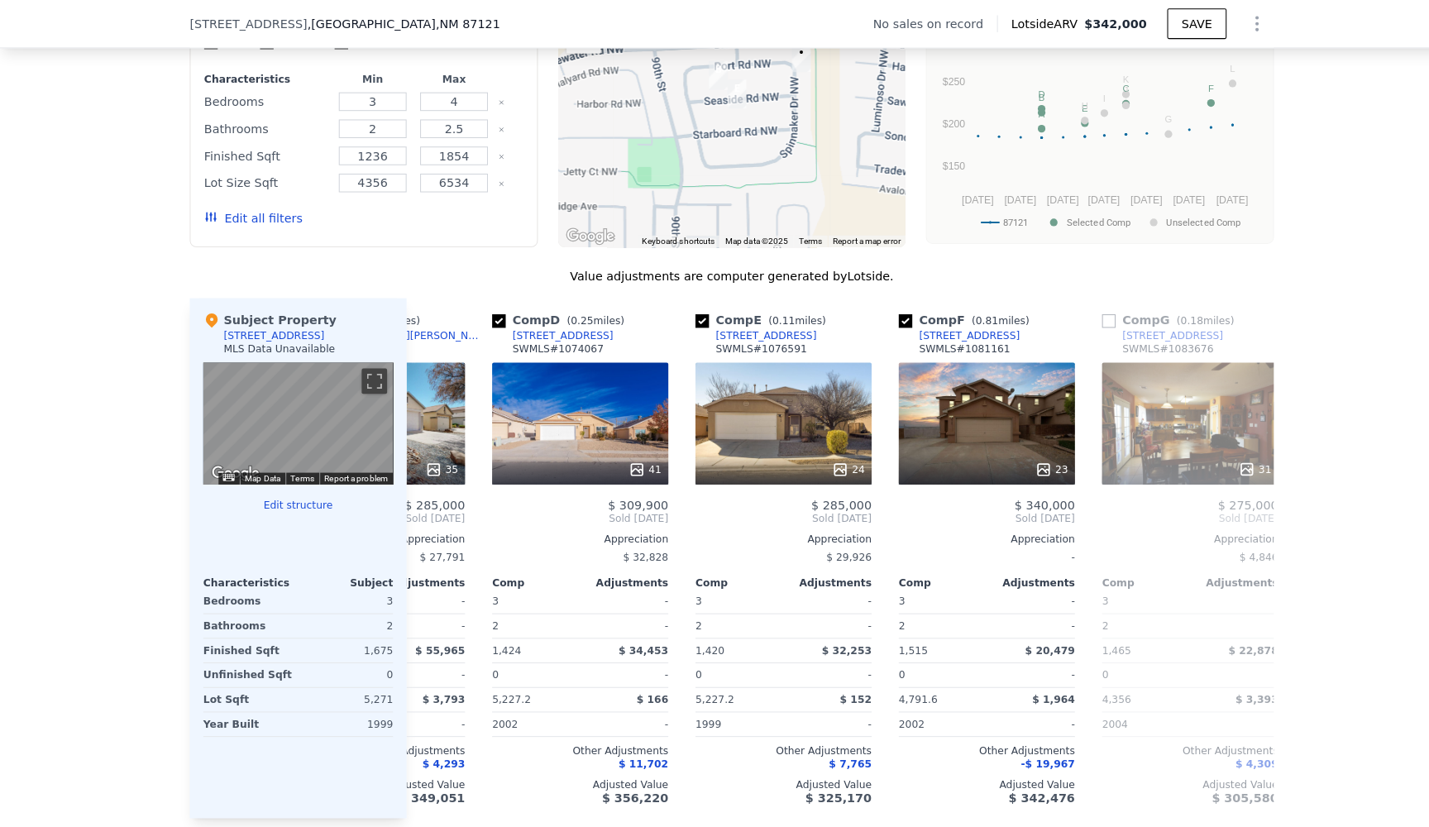
scroll to position [0, 531]
click at [783, 406] on div "24" at bounding box center [766, 413] width 172 height 119
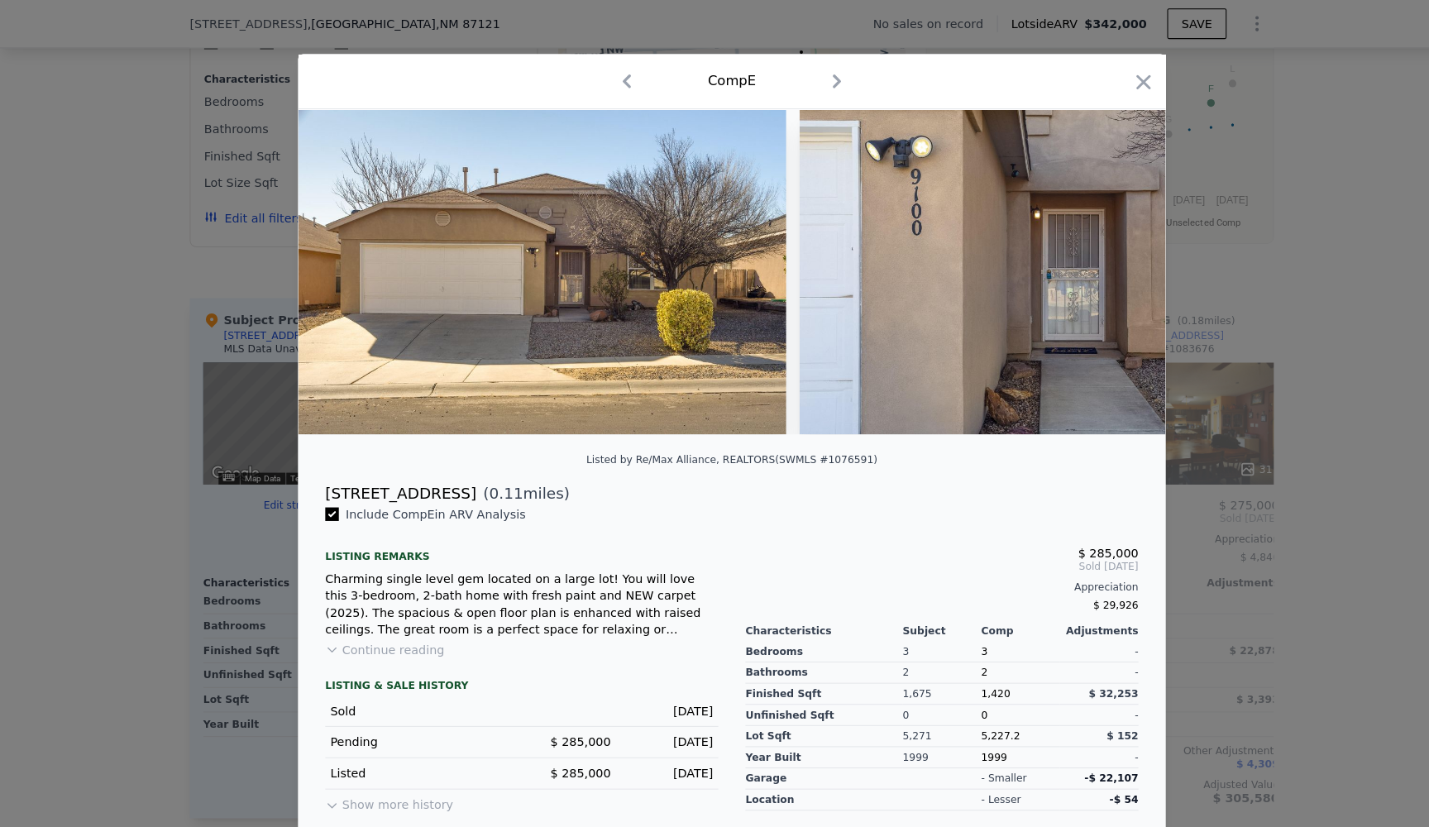
click at [1104, 83] on div "Comp E" at bounding box center [714, 79] width 821 height 26
click at [1112, 83] on icon "button" at bounding box center [1116, 80] width 23 height 23
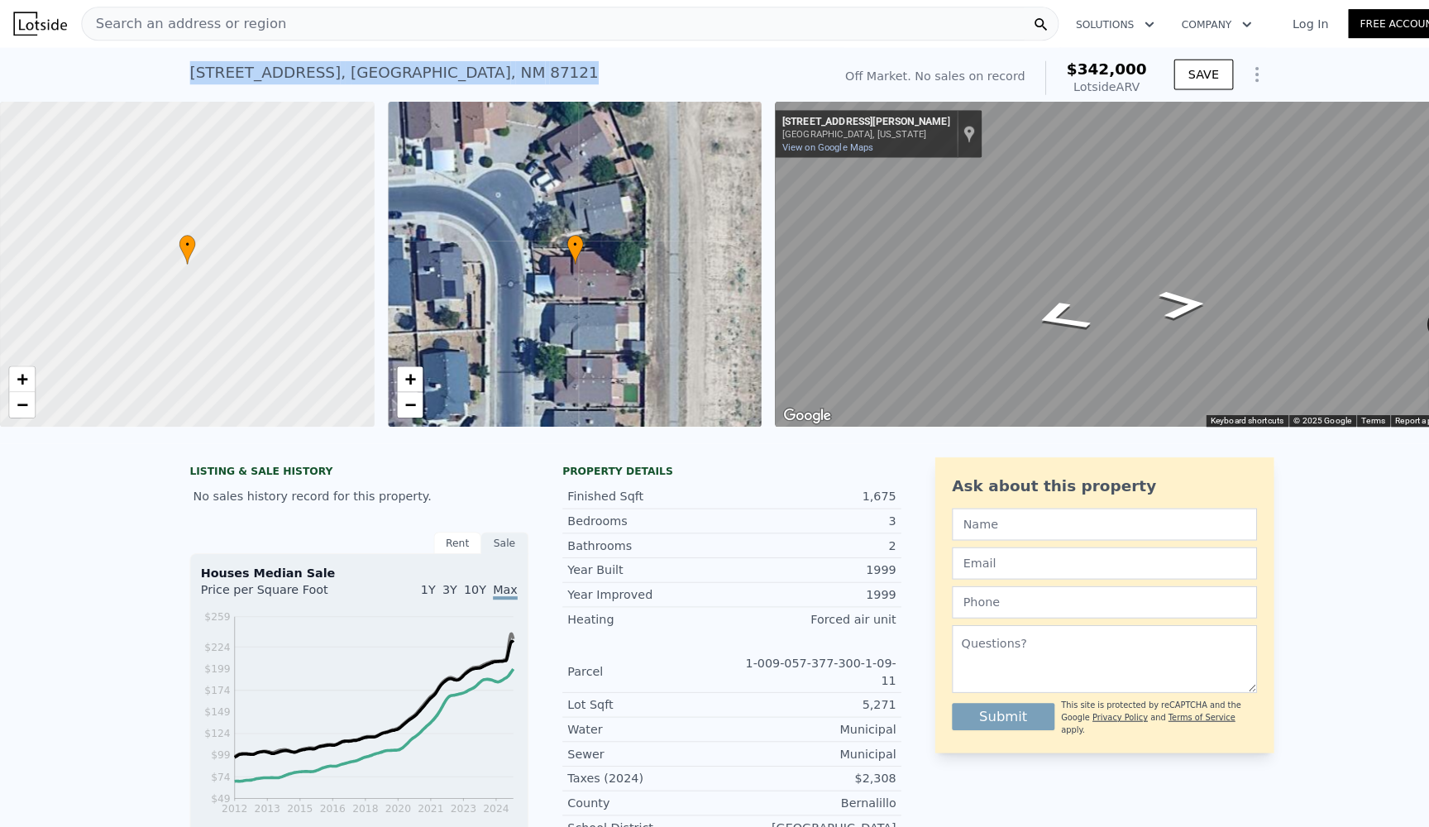
drag, startPoint x: 184, startPoint y: 64, endPoint x: 505, endPoint y: 66, distance: 320.1
click at [505, 66] on div "[STREET_ADDRESS] No sales on record (~ARV $342k ) Off Market. No sales on recor…" at bounding box center [714, 72] width 1429 height 53
copy div "[STREET_ADDRESS]"
click at [730, 29] on div "Search an address or region" at bounding box center [556, 23] width 955 height 33
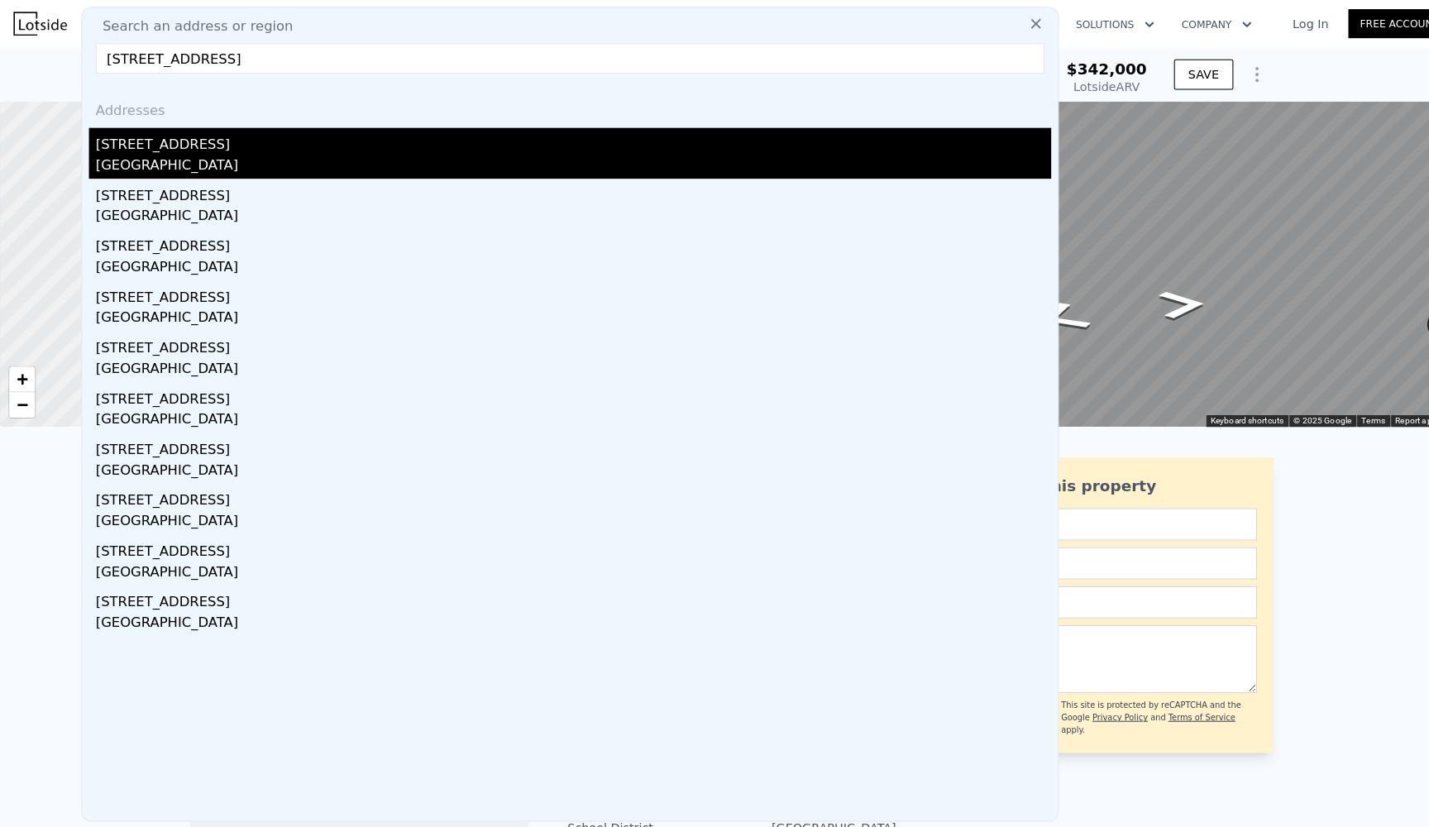
type input "[STREET_ADDRESS]"
click at [289, 146] on div "[STREET_ADDRESS]" at bounding box center [559, 138] width 933 height 26
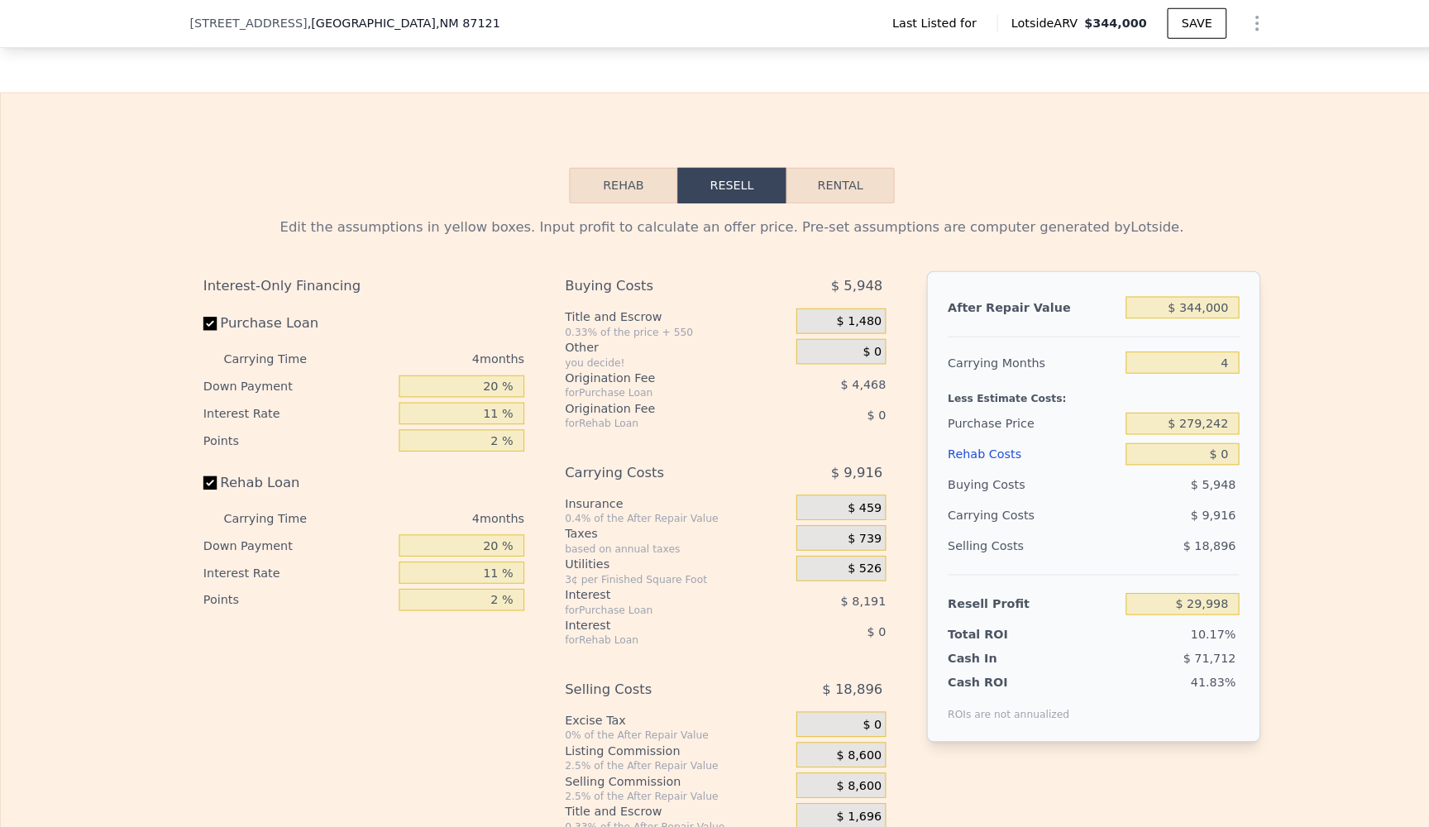
scroll to position [1913, 0]
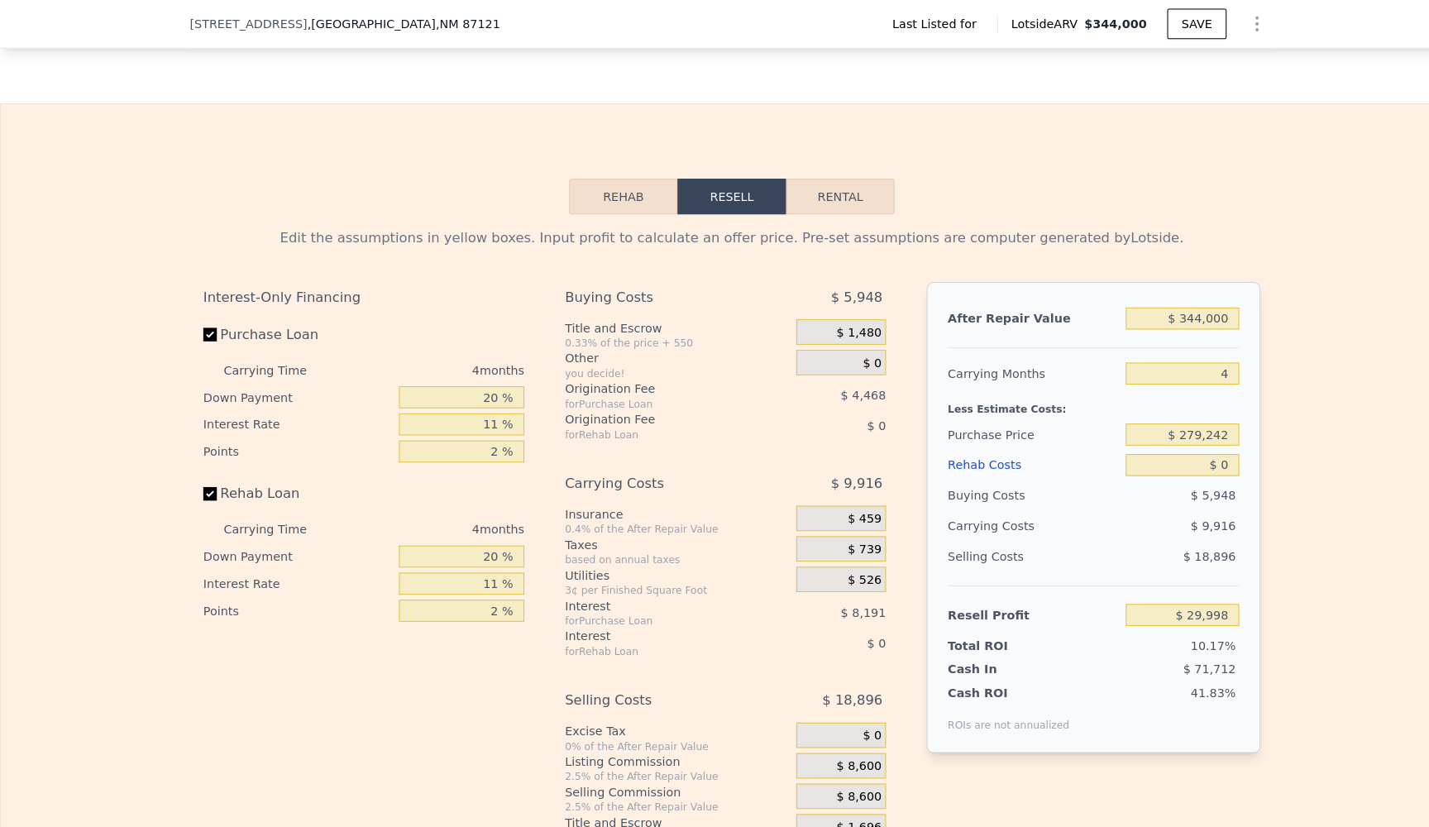
click at [615, 193] on button "Rehab" at bounding box center [609, 192] width 106 height 35
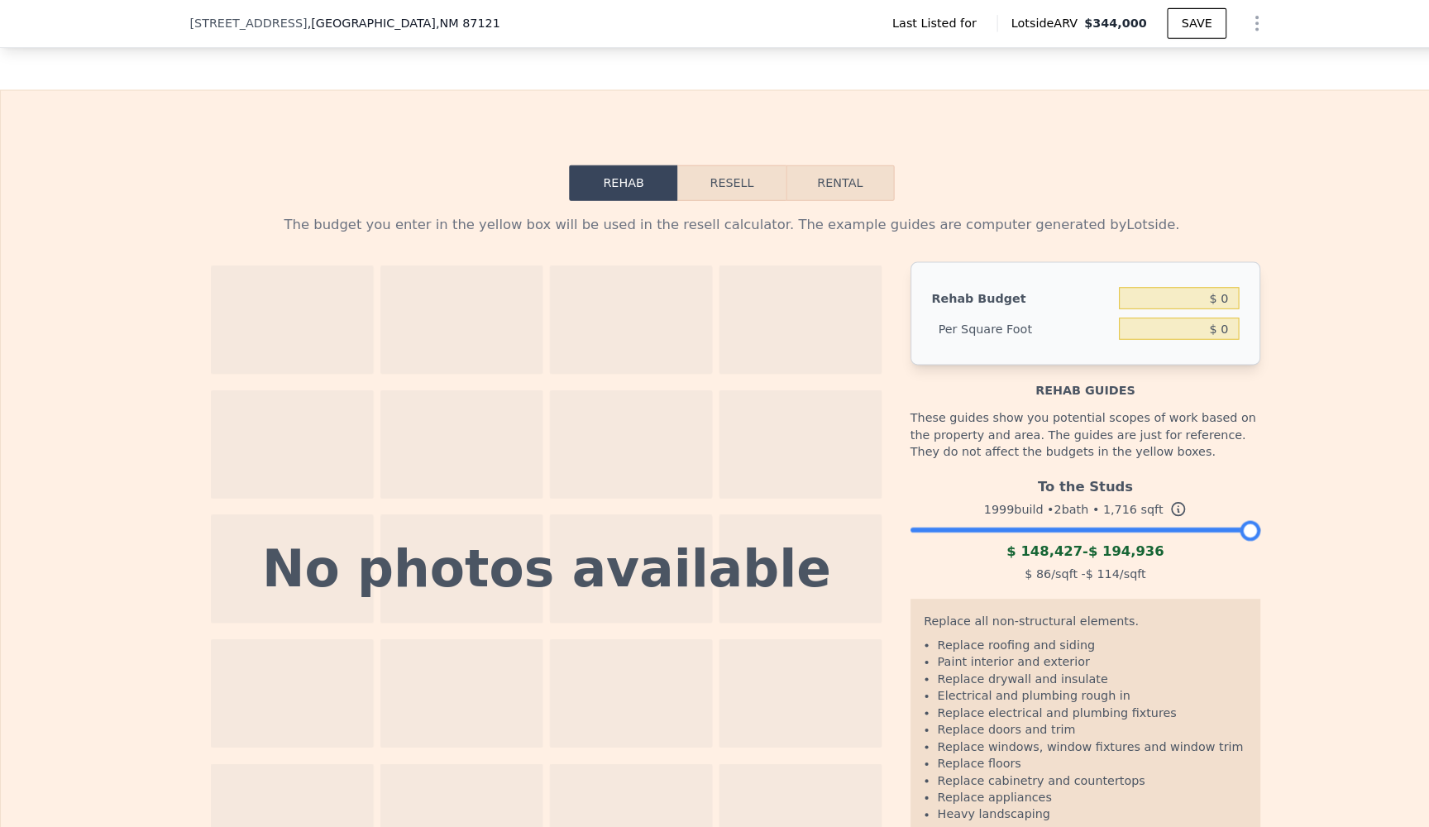
scroll to position [1876, 0]
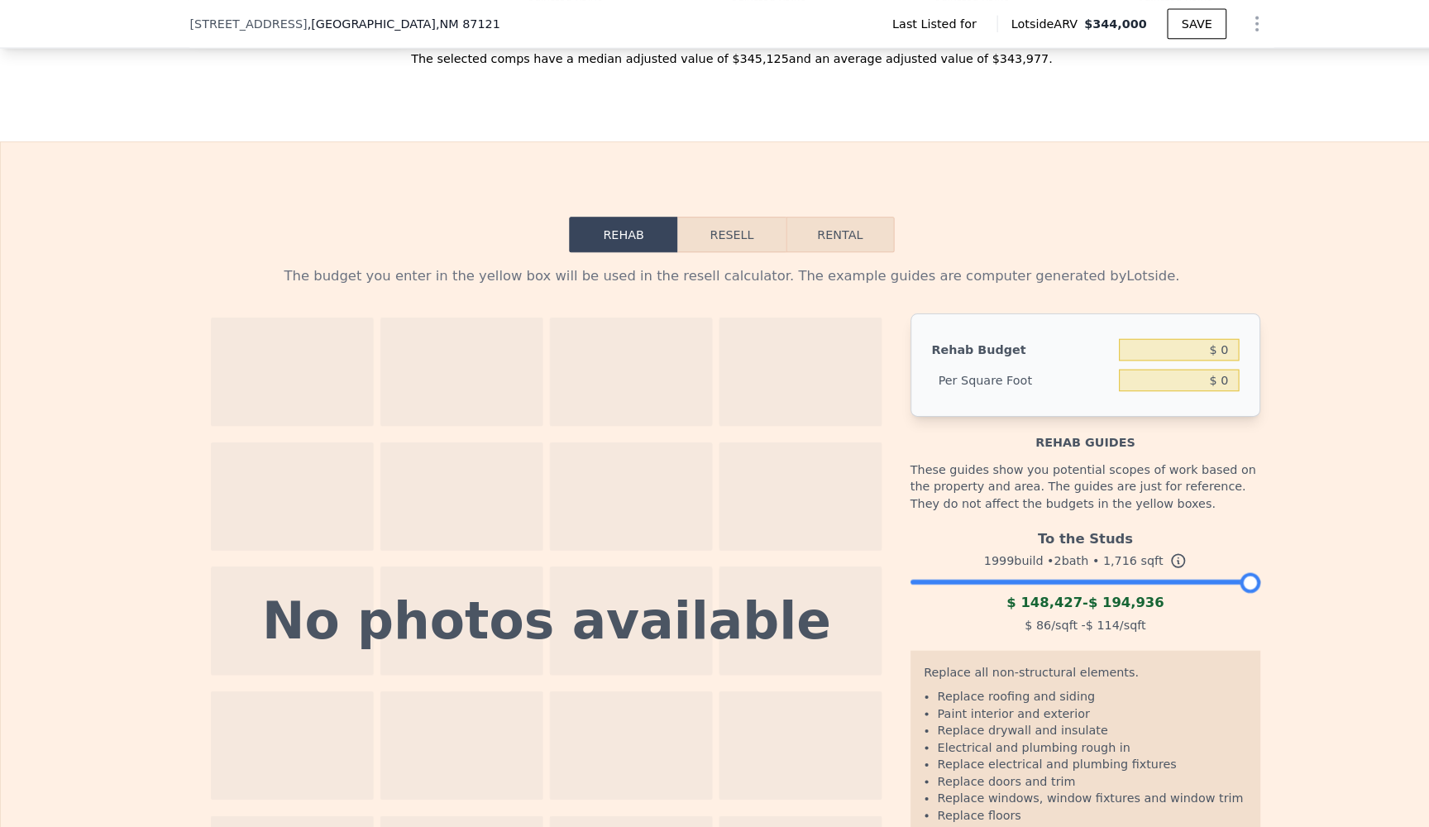
click at [826, 232] on button "Rental" at bounding box center [821, 229] width 106 height 35
select select "30"
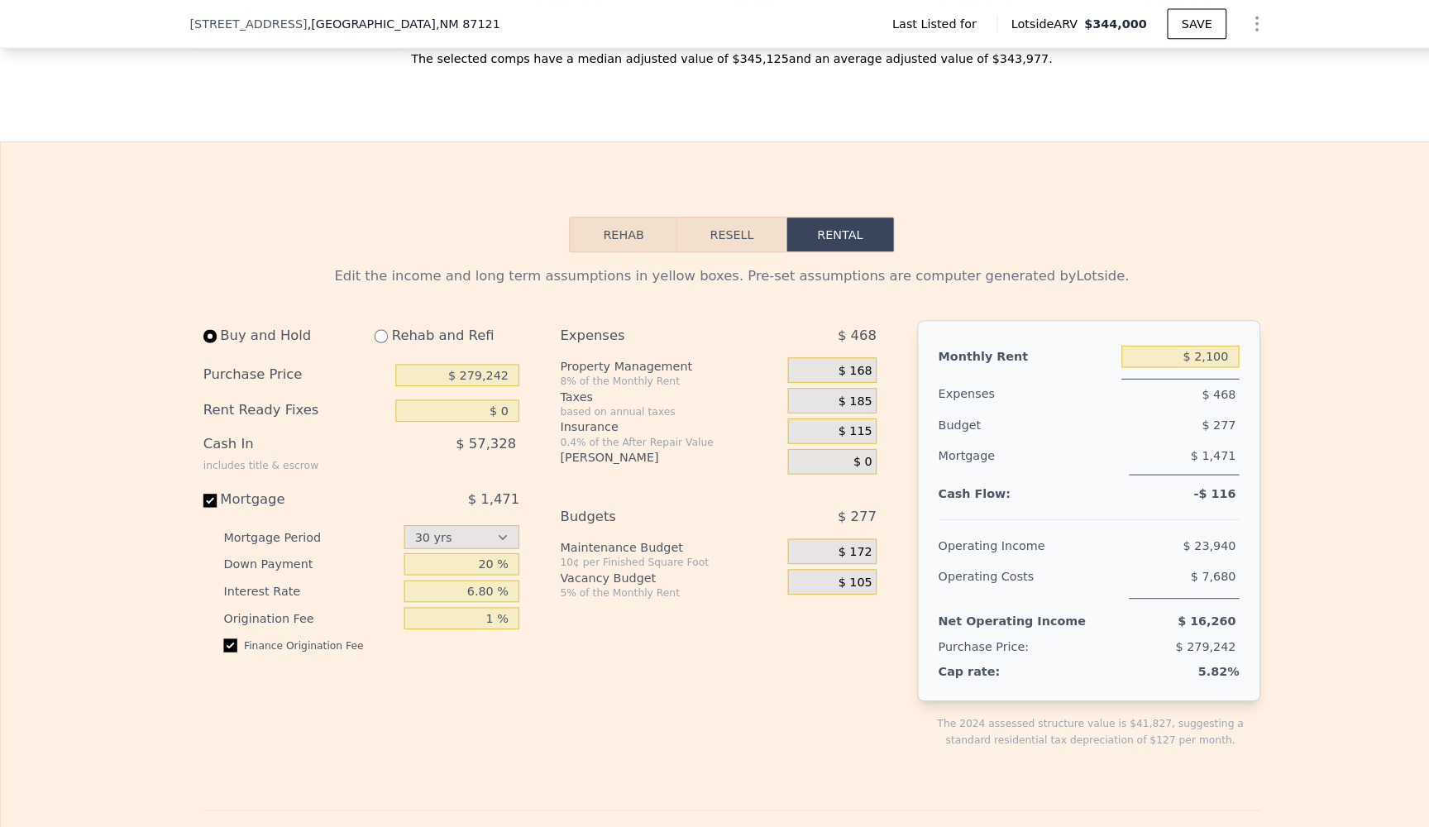
click at [739, 230] on button "Resell" at bounding box center [714, 229] width 105 height 35
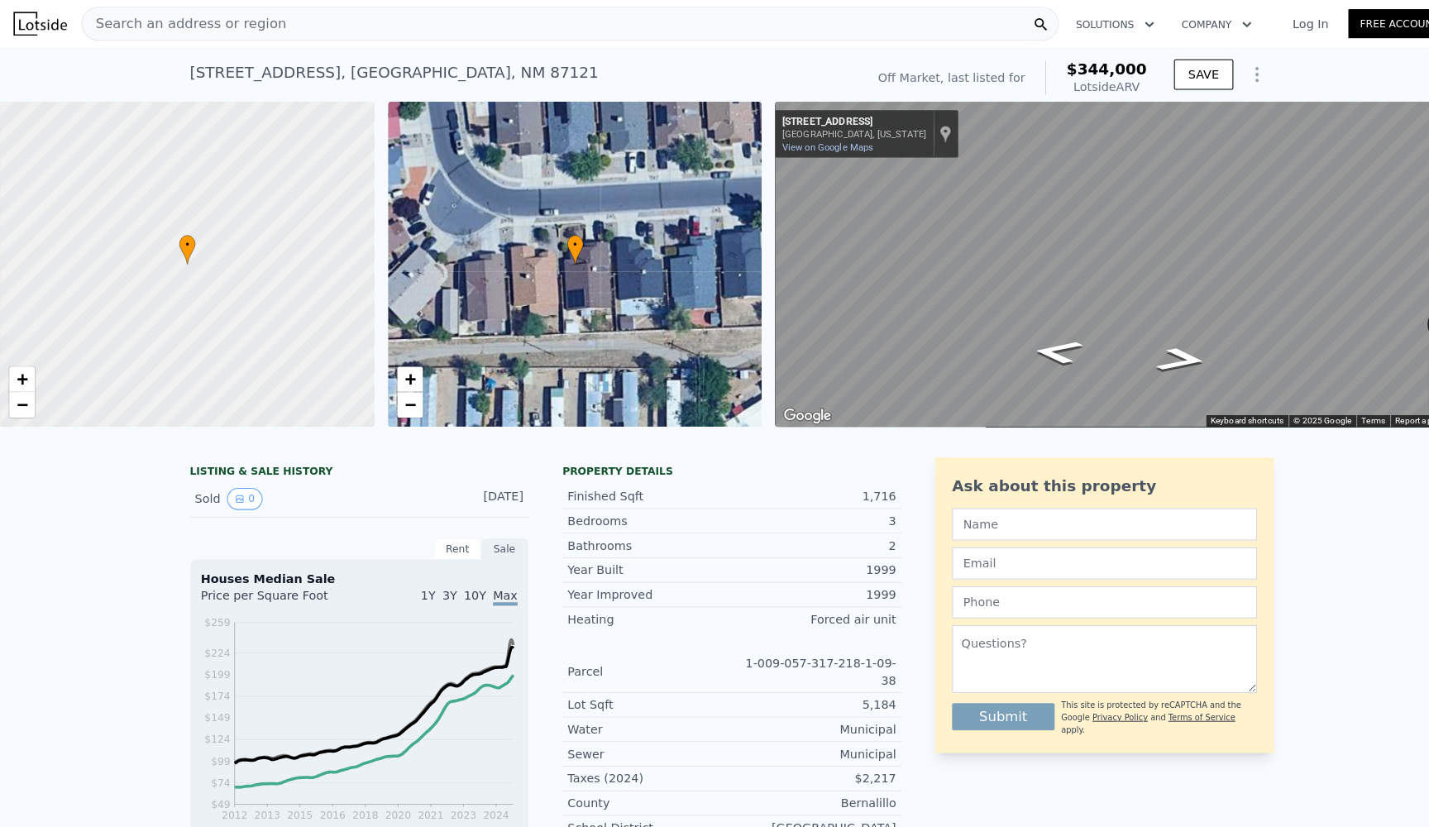
scroll to position [0, 0]
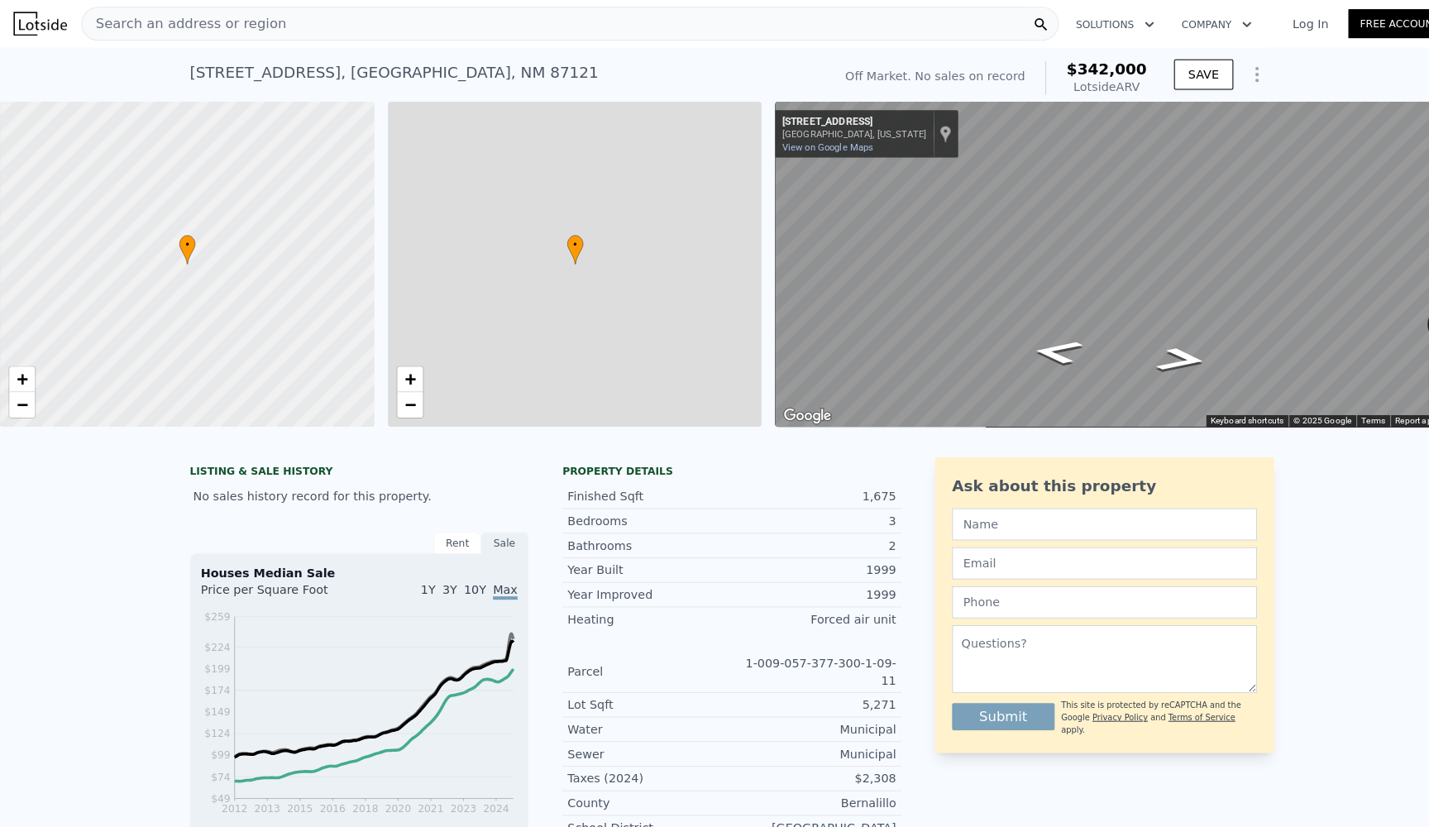
checkbox input "true"
type input "$ 342,000"
type input "1236"
type input "$ 30,002"
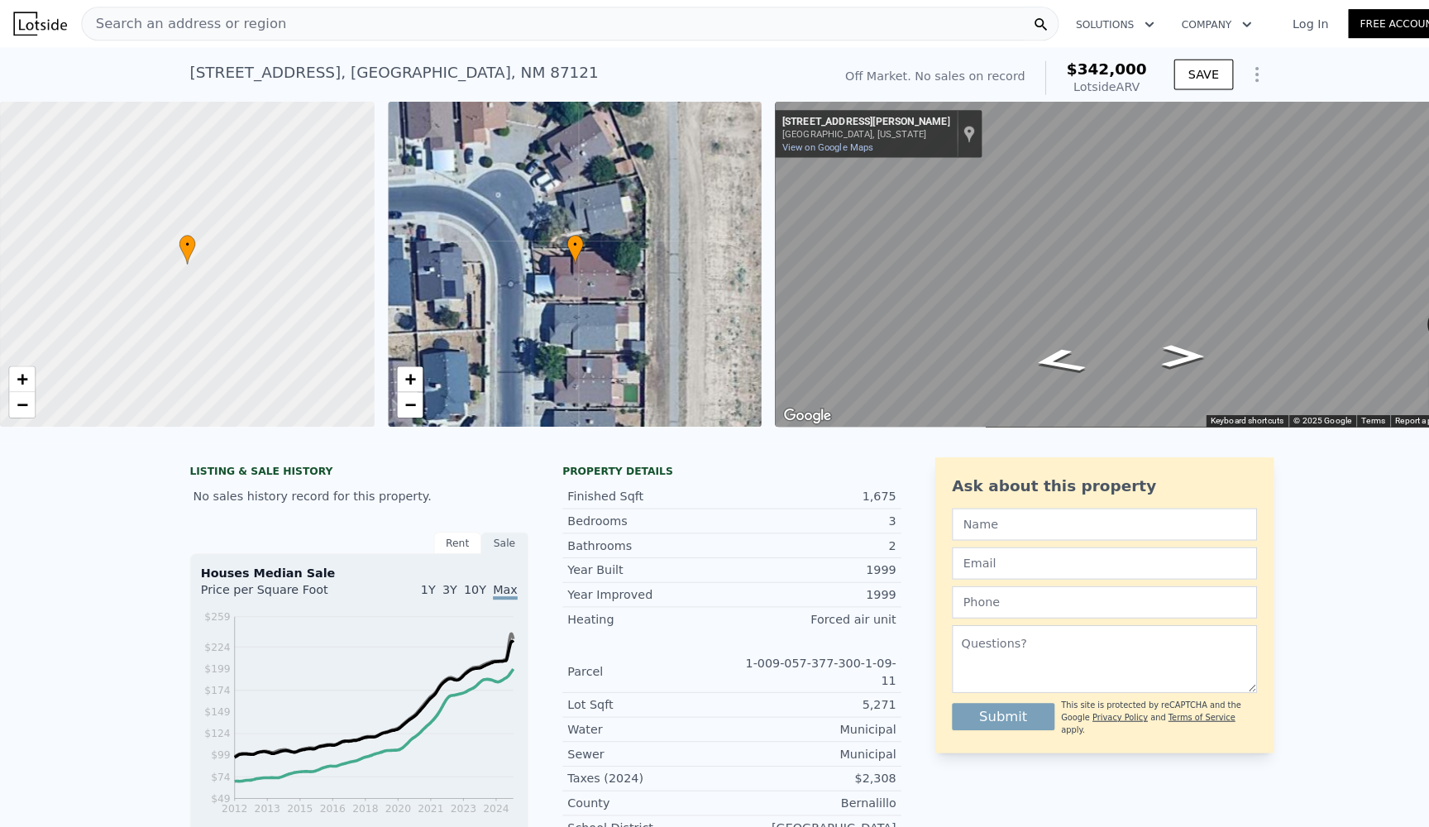
checkbox input "false"
type input "$ 344,000"
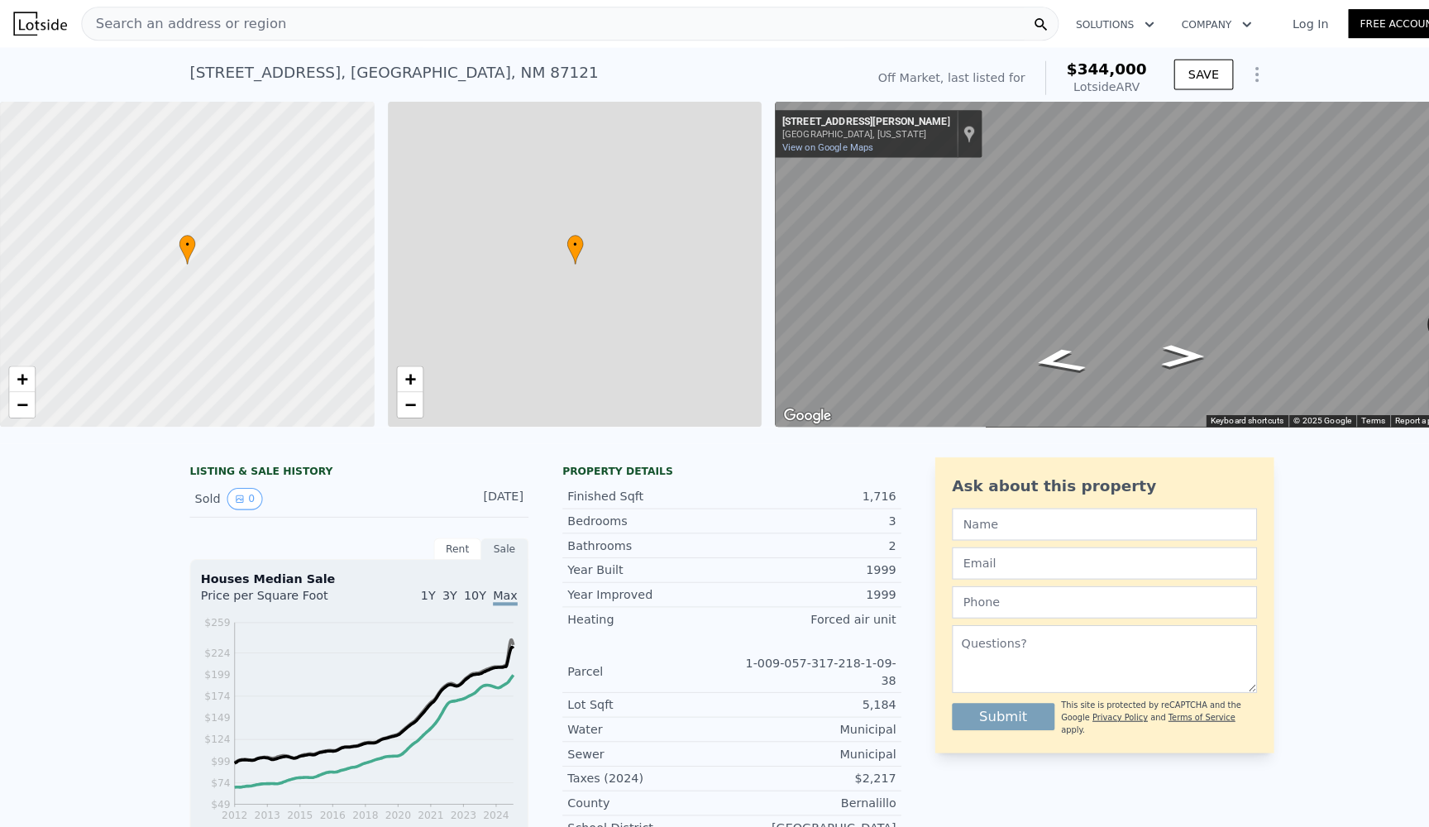
type input "1266"
type input "$ 29,998"
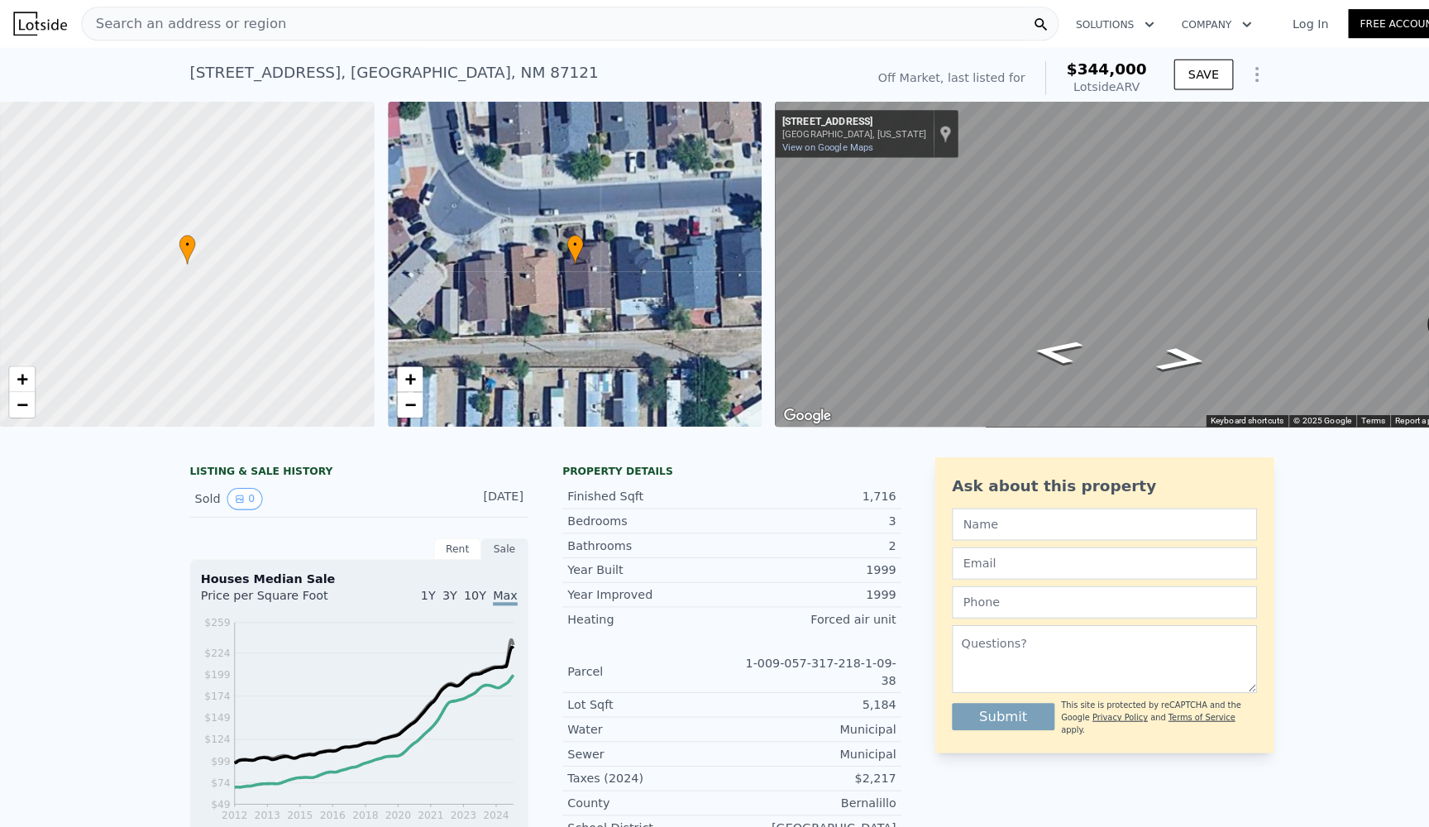
type input "$ 342,000"
checkbox input "true"
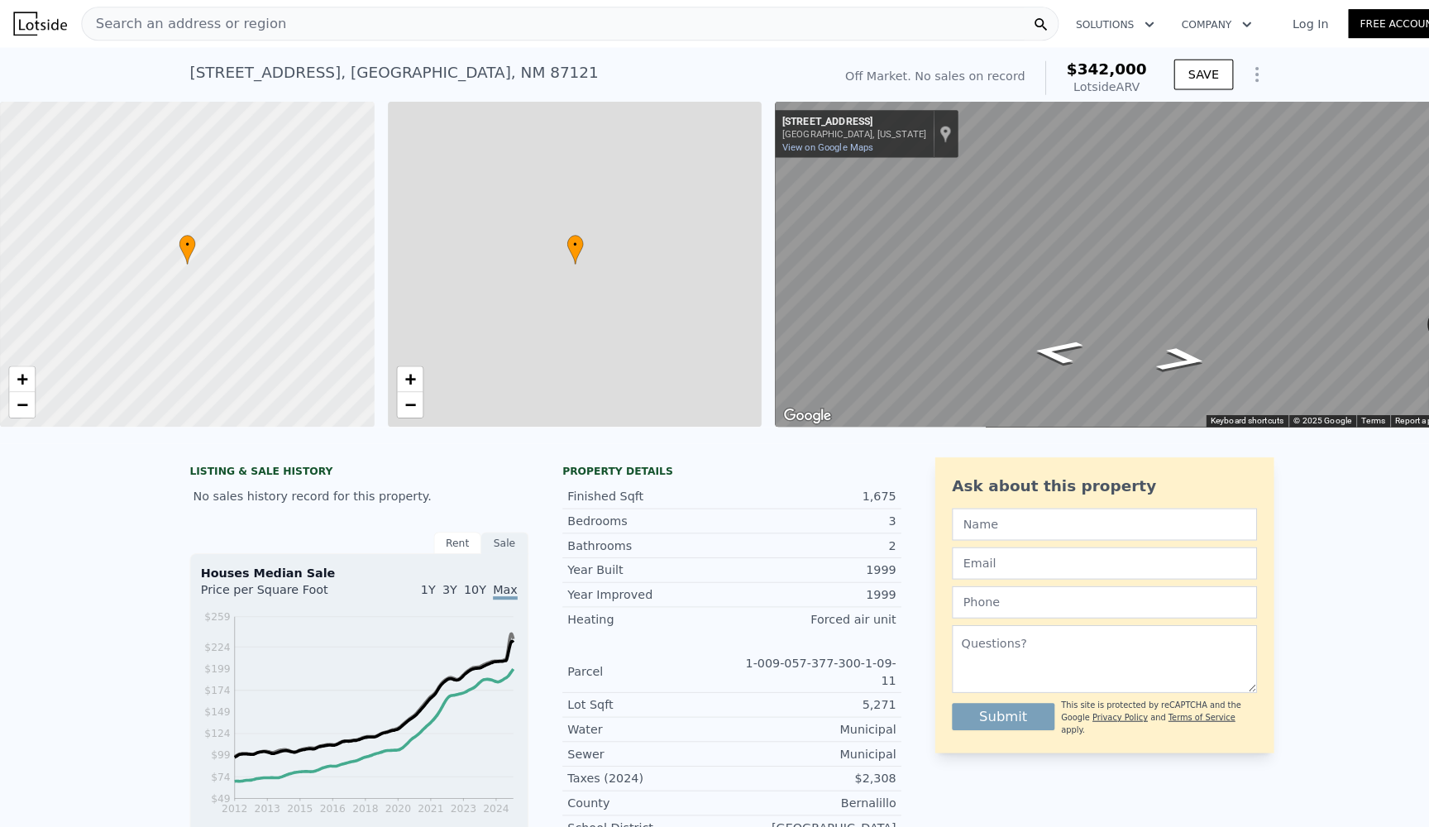
type input "1236"
type input "$ 30,002"
